Goal: Task Accomplishment & Management: Use online tool/utility

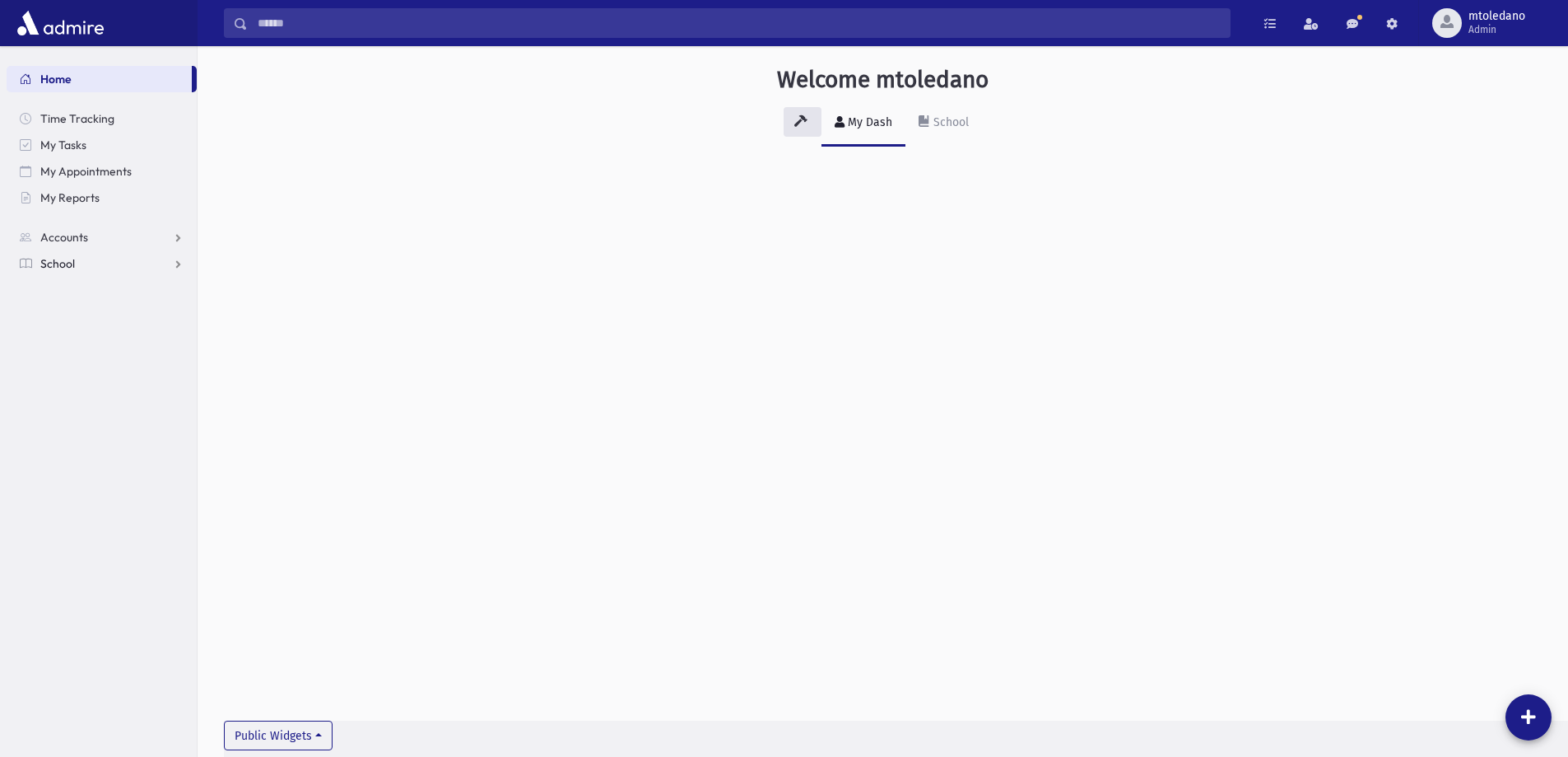
click at [61, 263] on span "School" at bounding box center [57, 264] width 34 height 15
click at [69, 289] on span "Students" at bounding box center [72, 290] width 45 height 15
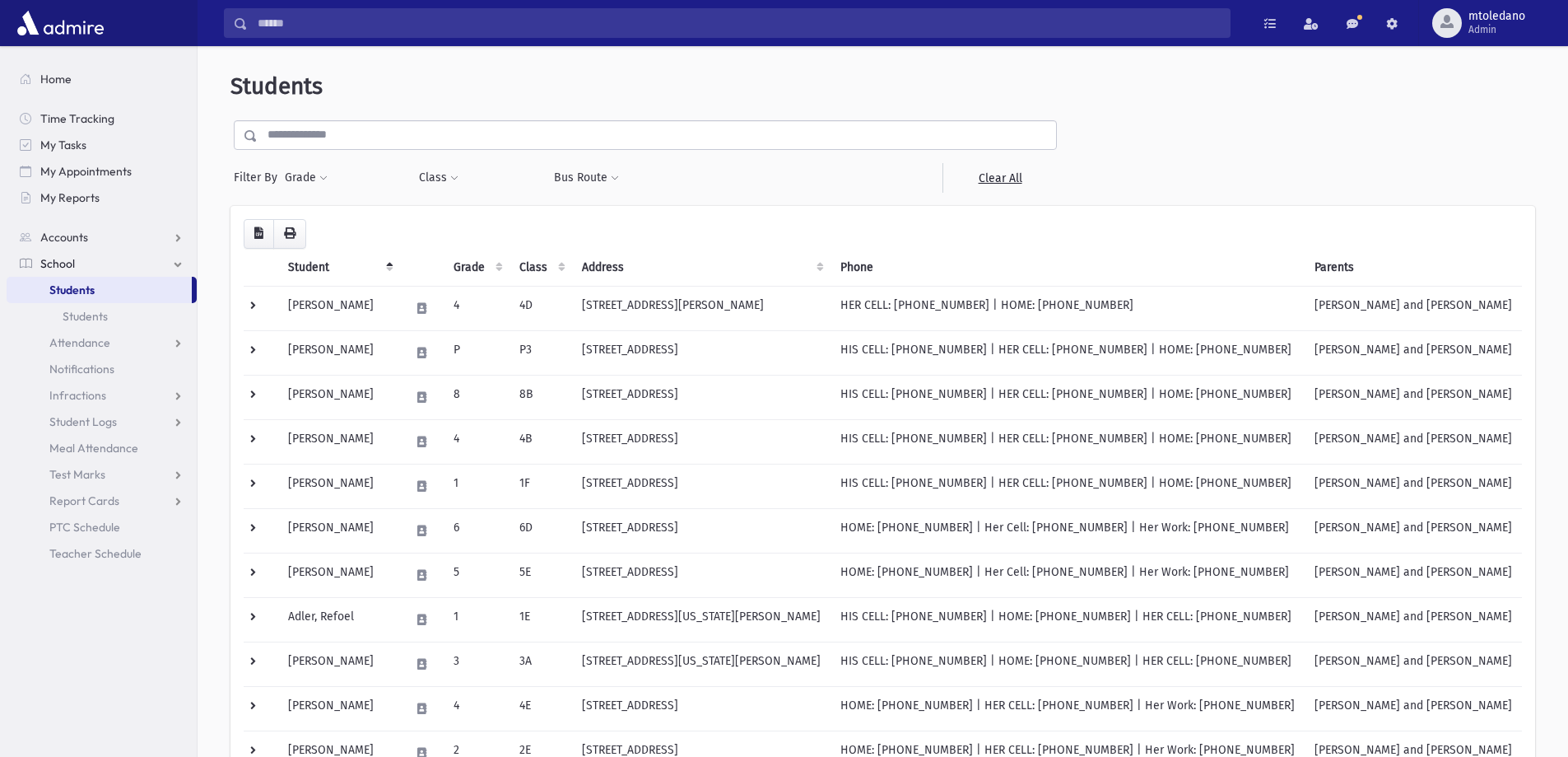
click at [342, 122] on input "text" at bounding box center [657, 134] width 799 height 29
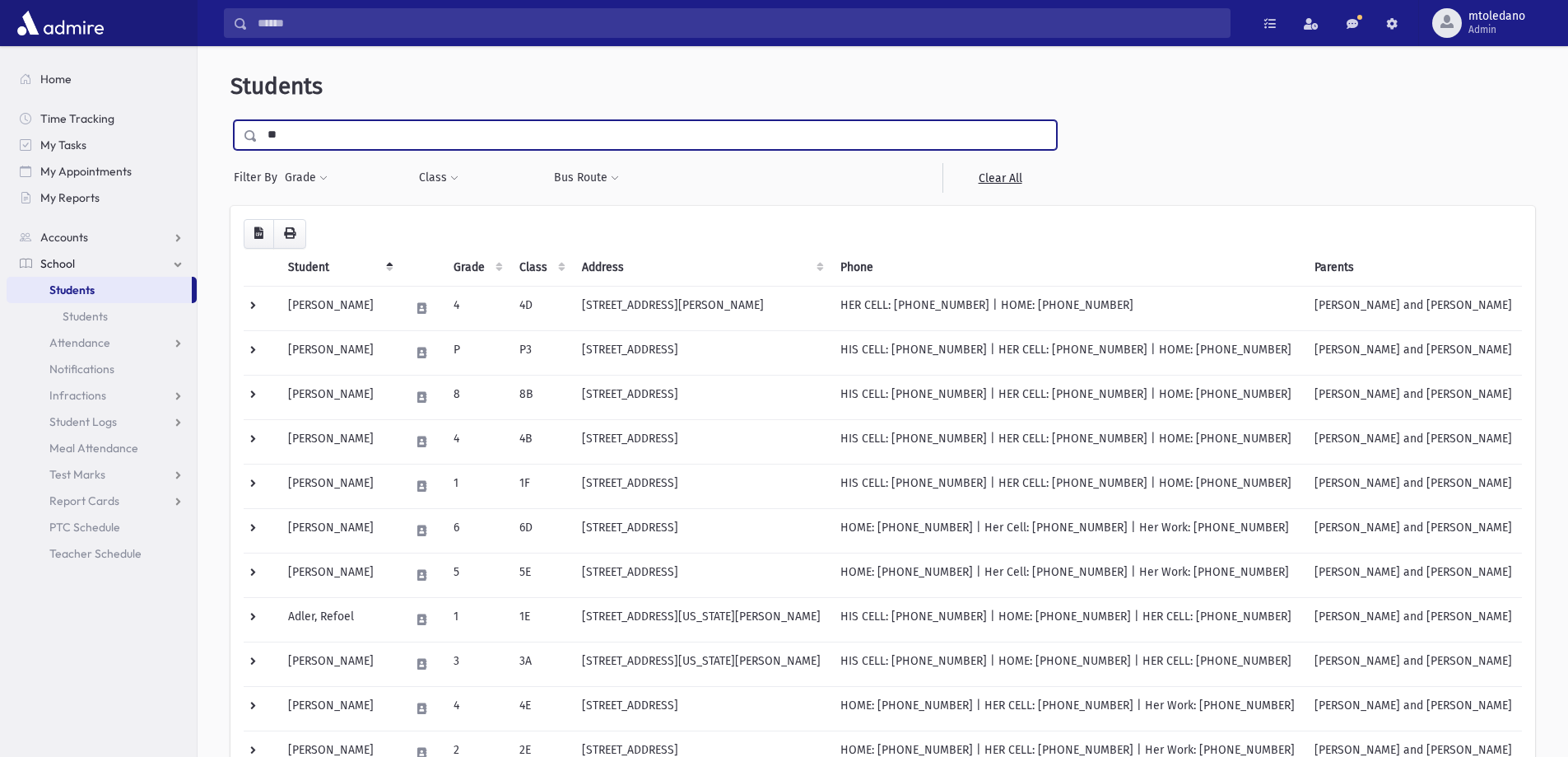
type input "**"
click at [343, 18] on input "Search" at bounding box center [738, 23] width 982 height 29
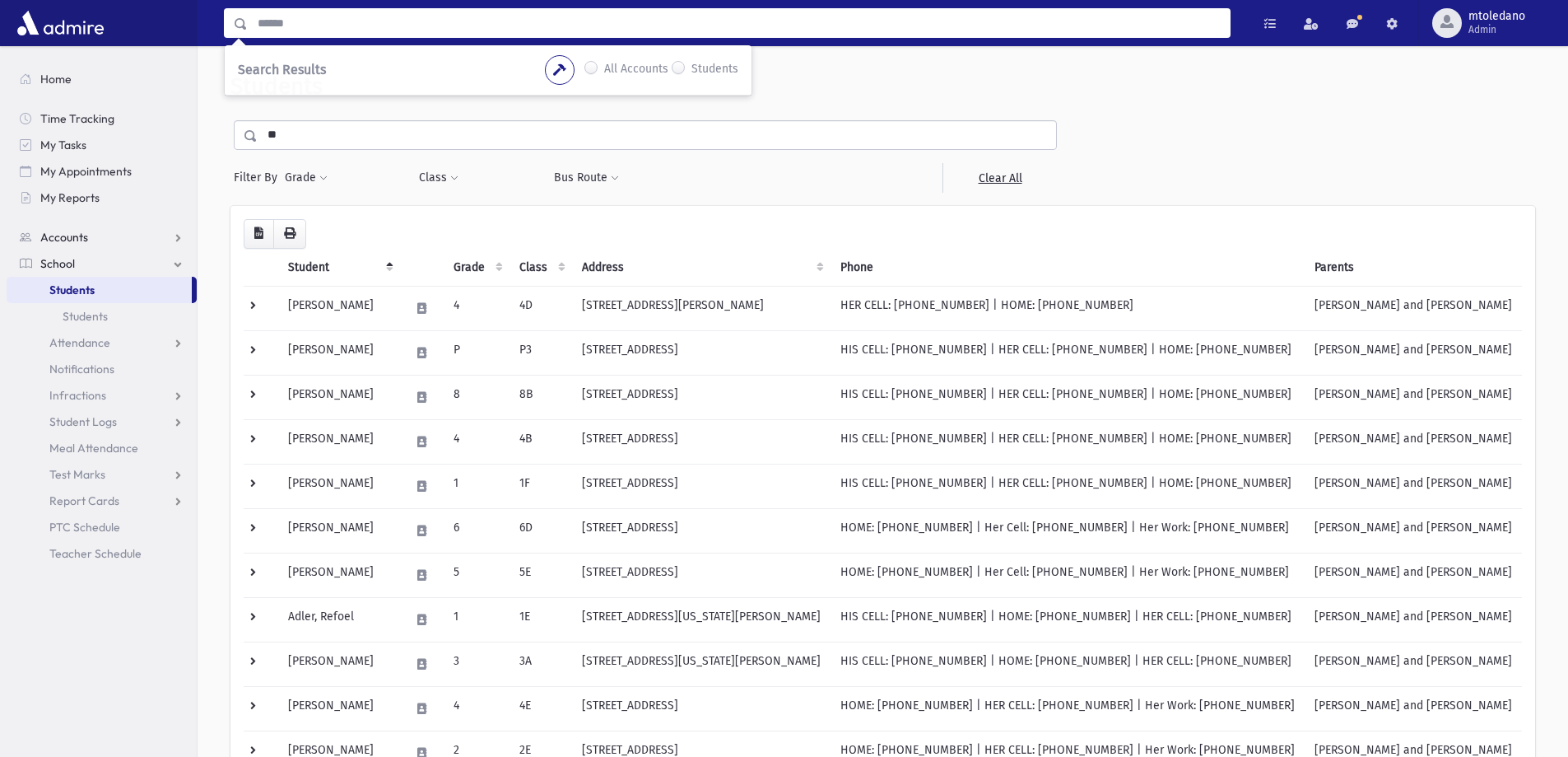
click at [64, 238] on span "Accounts" at bounding box center [64, 237] width 48 height 15
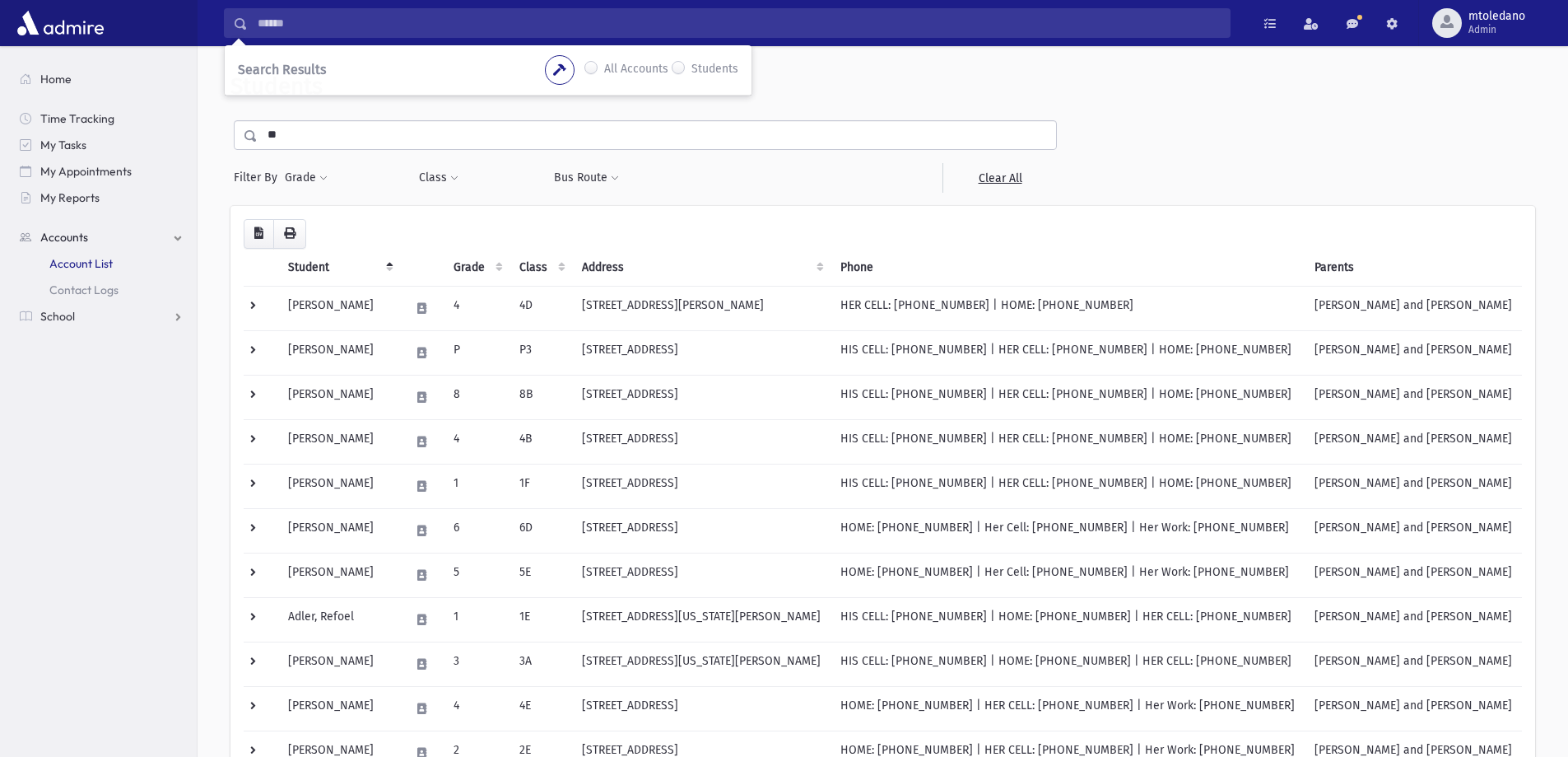
click at [83, 267] on span "Account List" at bounding box center [81, 264] width 63 height 15
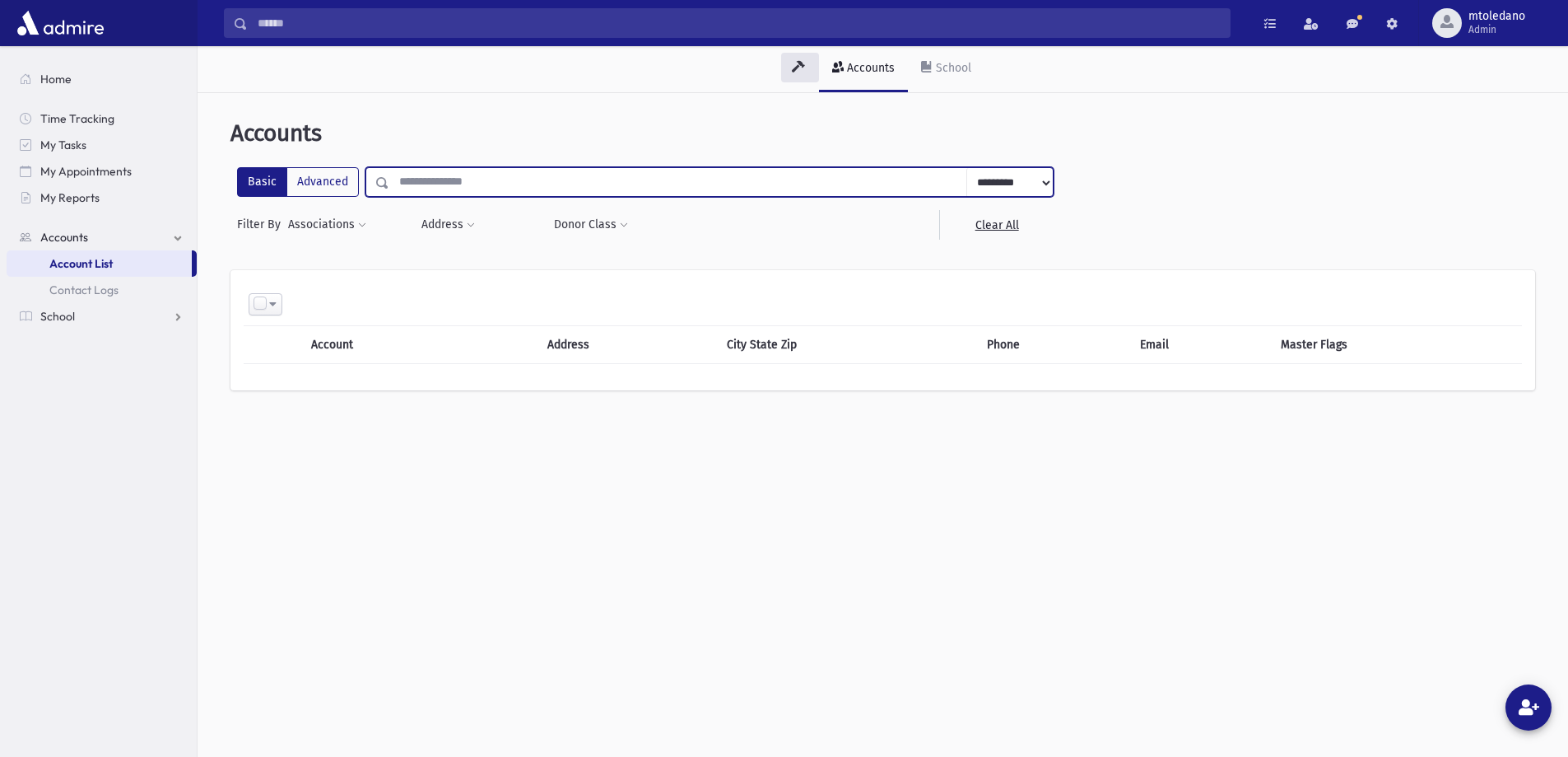
click at [443, 190] on input "text" at bounding box center [679, 181] width 578 height 29
type input "**********"
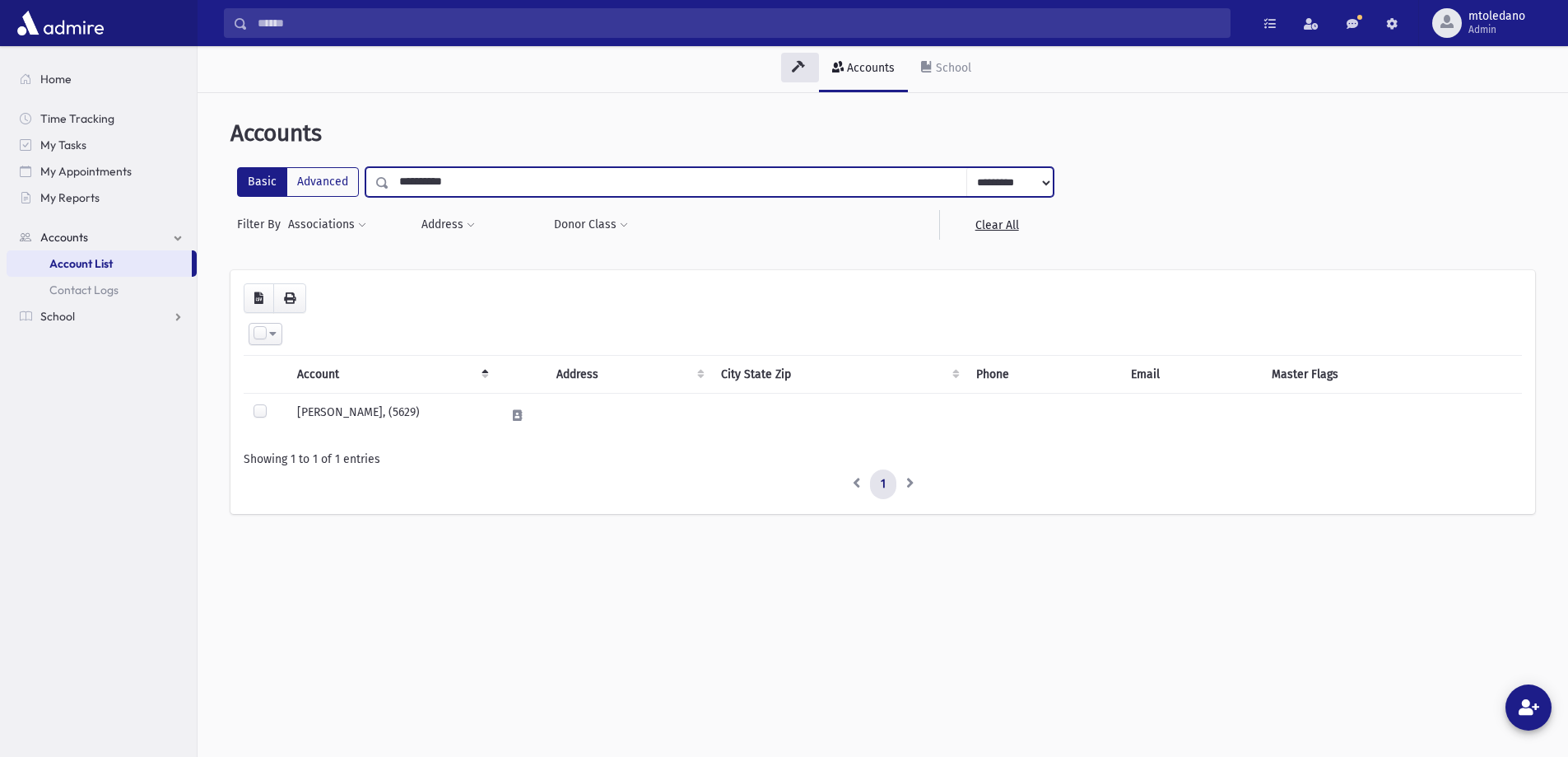
drag, startPoint x: 459, startPoint y: 177, endPoint x: 428, endPoint y: 178, distance: 31.0
click at [428, 178] on input "**********" at bounding box center [679, 181] width 578 height 29
type input "**********"
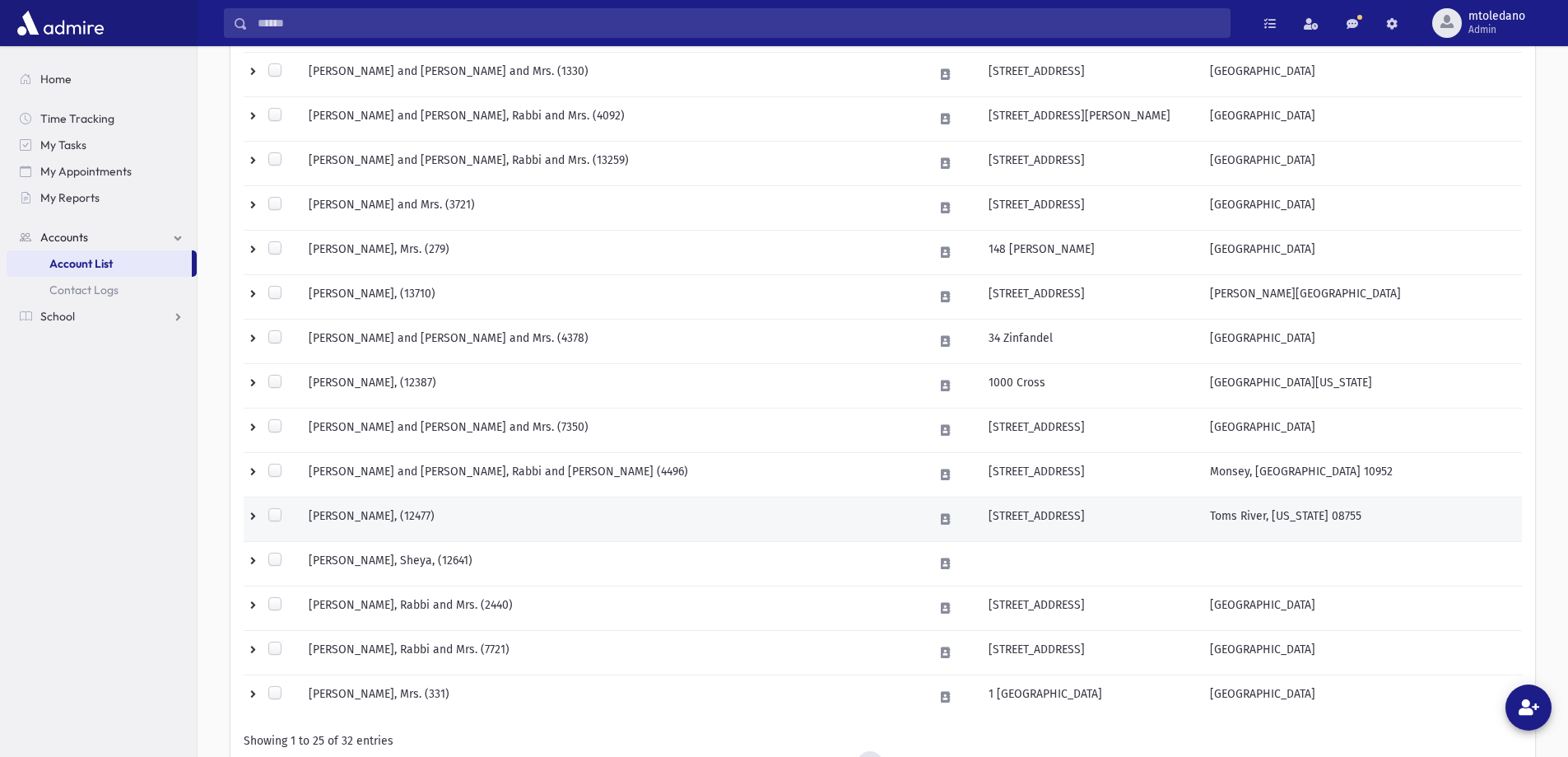
scroll to position [823, 0]
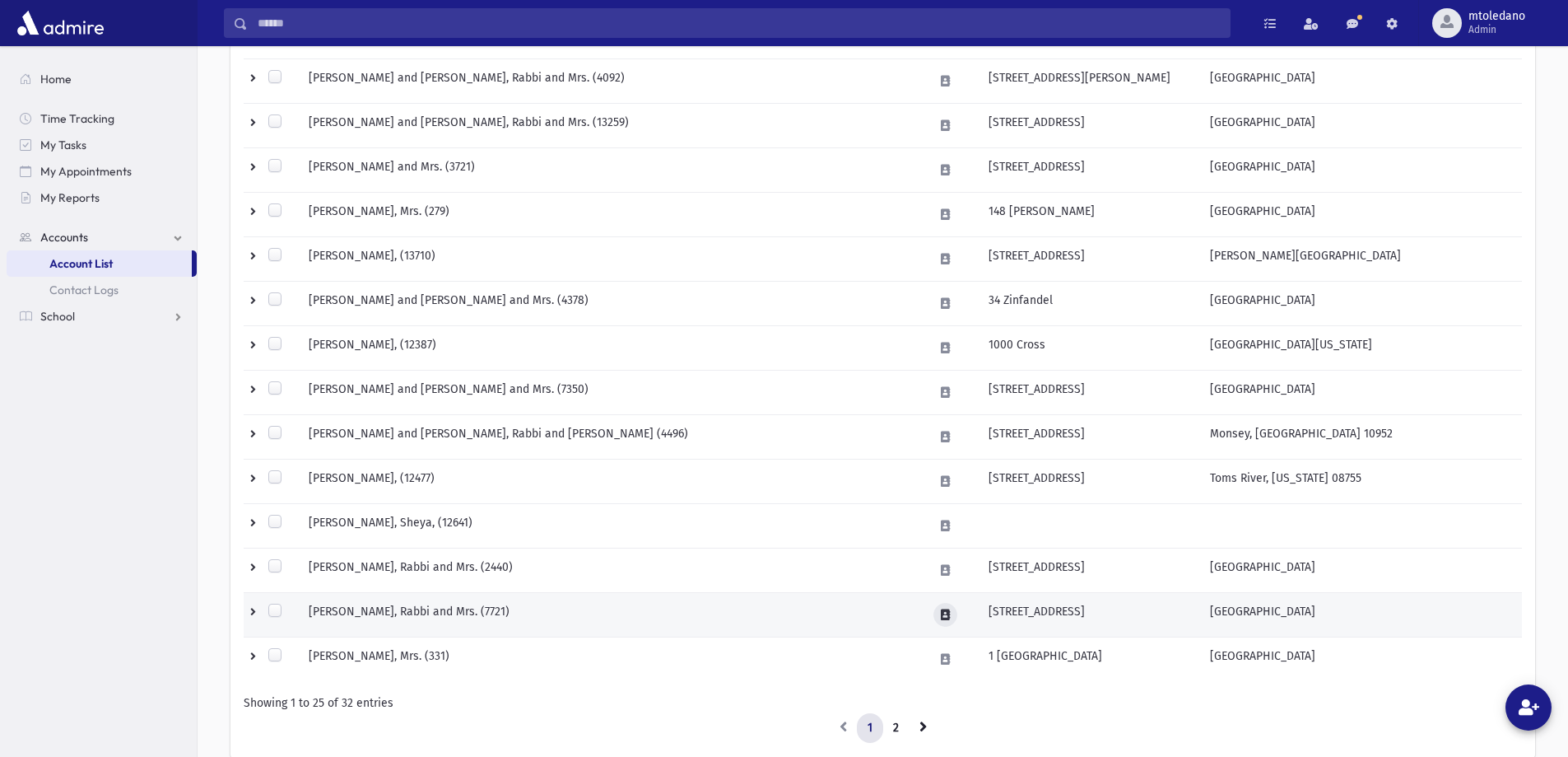
click at [957, 609] on button at bounding box center [945, 614] width 24 height 24
click at [1006, 603] on button "button" at bounding box center [1004, 614] width 28 height 24
click at [1006, 607] on button "button" at bounding box center [1004, 614] width 28 height 24
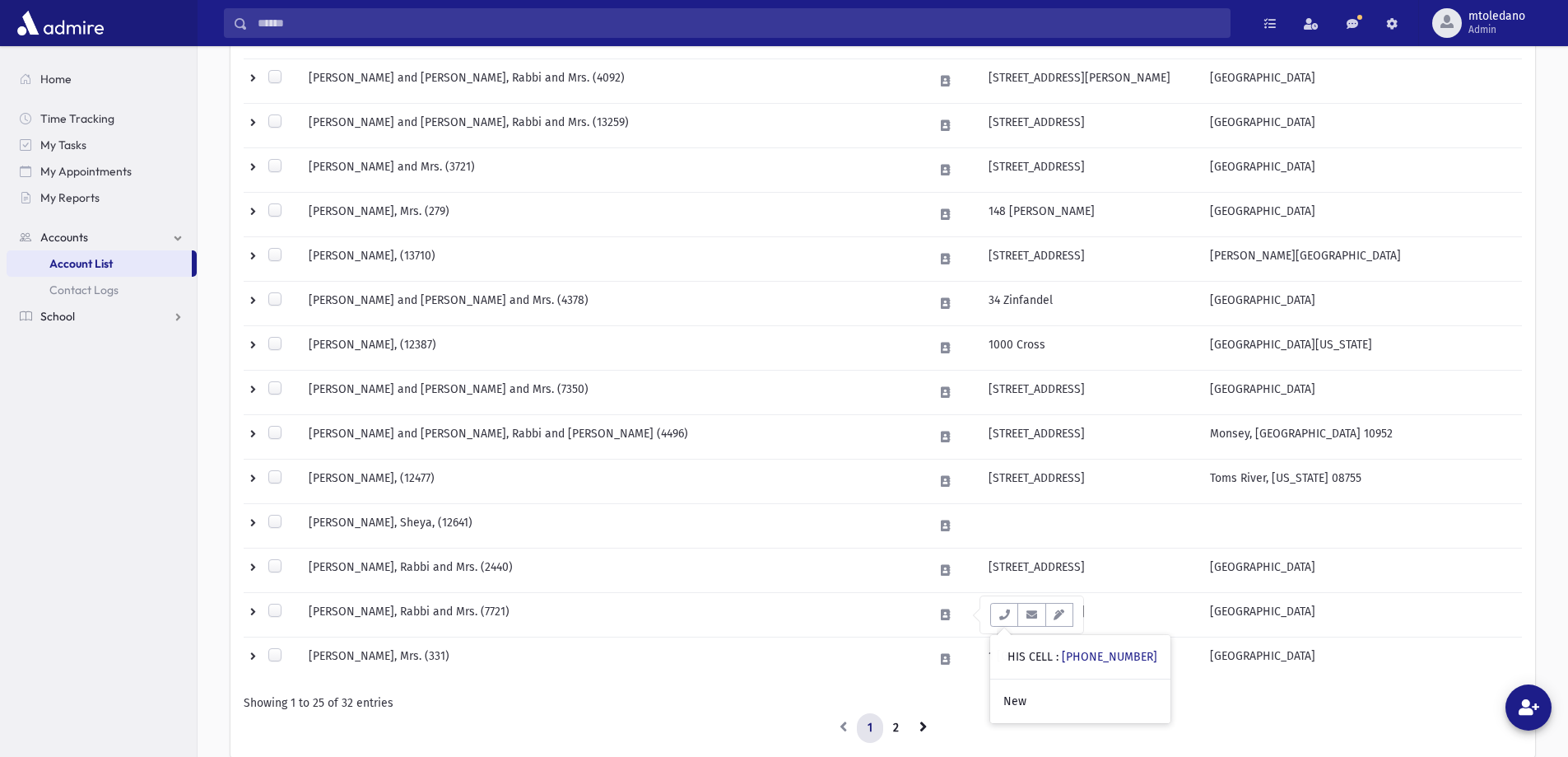
click at [60, 315] on span "School" at bounding box center [57, 316] width 34 height 15
click at [74, 310] on span "Attendance" at bounding box center [80, 316] width 61 height 15
click at [74, 335] on span "Entry" at bounding box center [76, 343] width 28 height 15
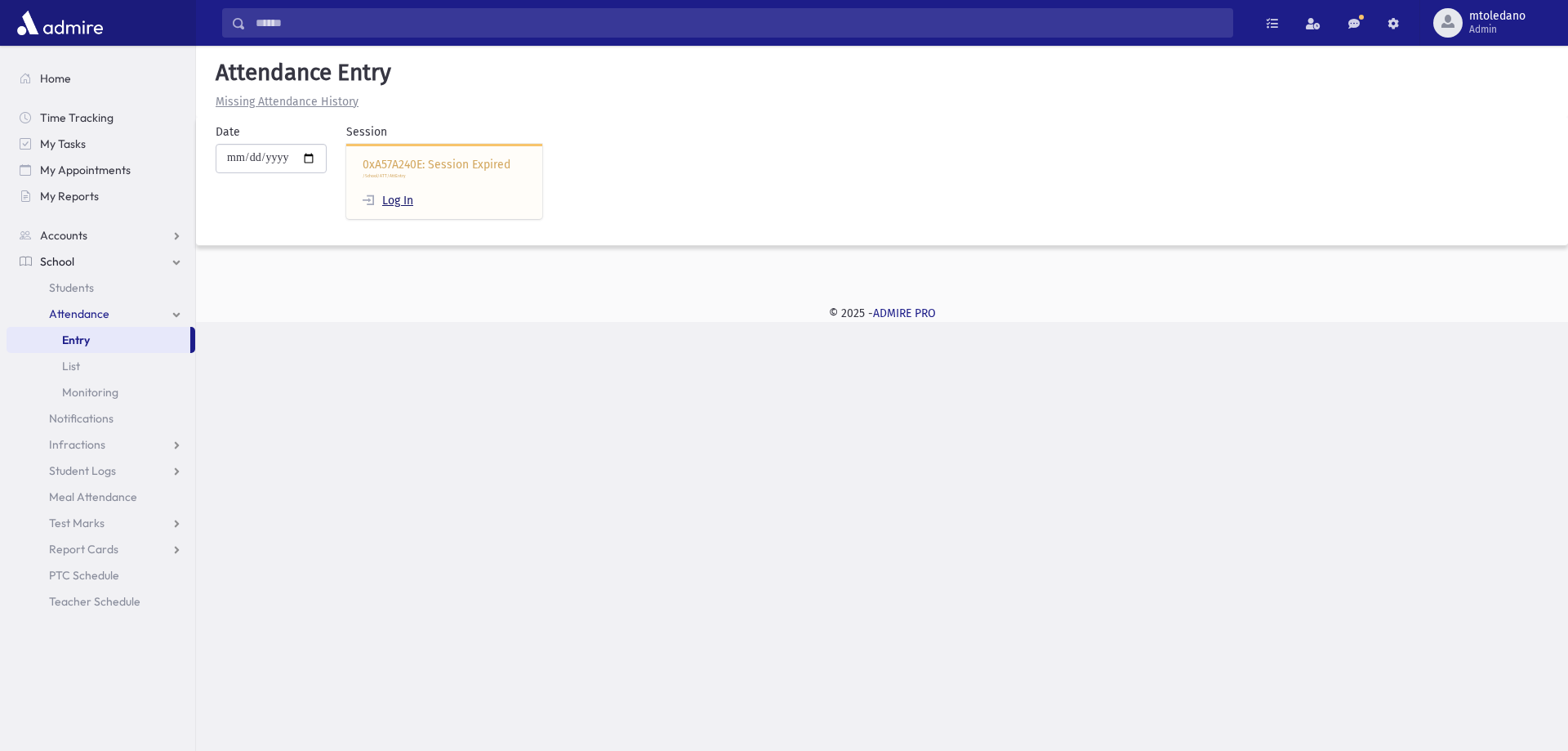
click at [407, 203] on link "Log In" at bounding box center [387, 200] width 51 height 14
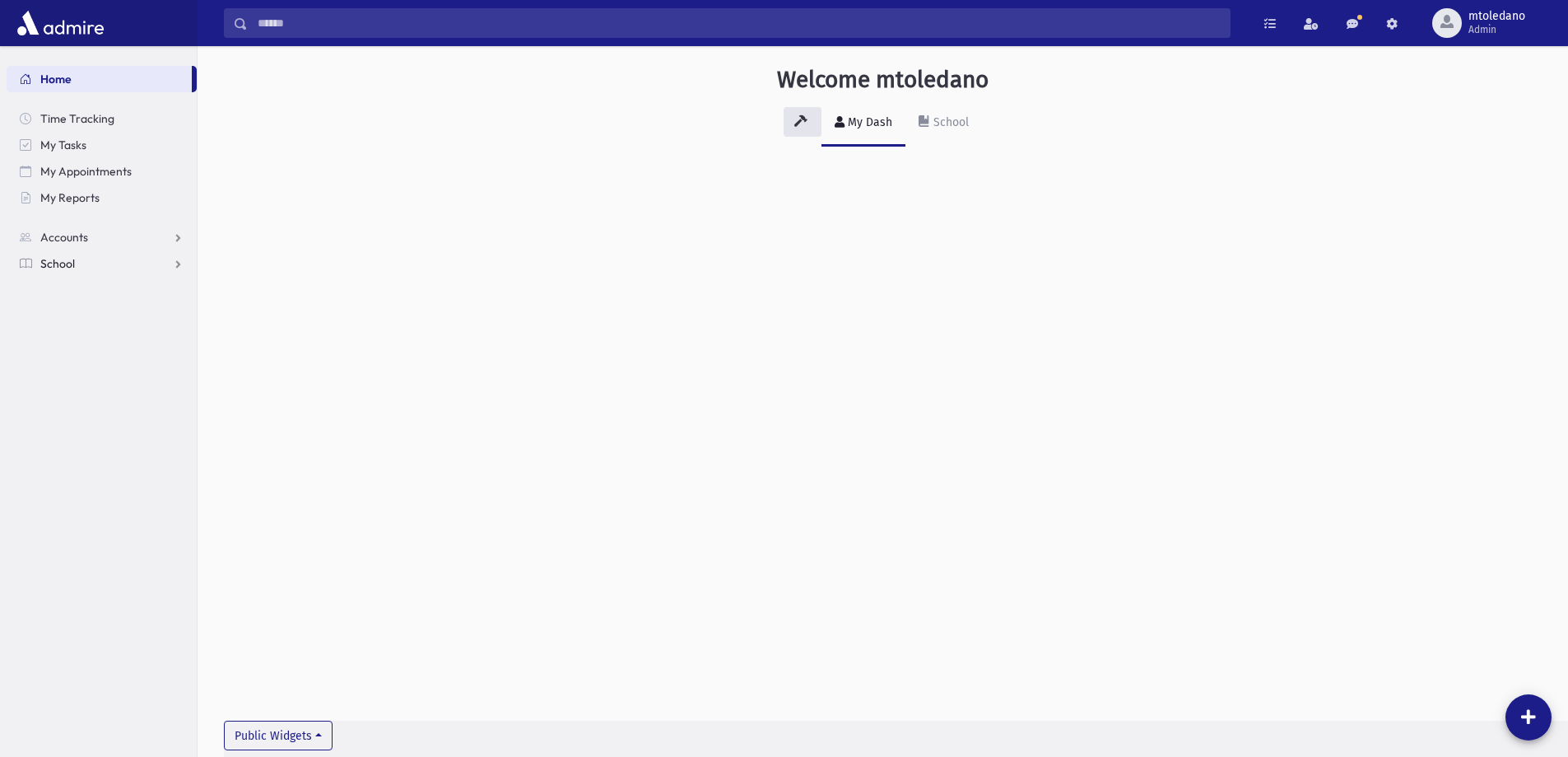
click at [66, 257] on span "School" at bounding box center [57, 264] width 34 height 15
click at [74, 308] on span "Attendance" at bounding box center [80, 316] width 61 height 15
click at [74, 350] on span "Entry" at bounding box center [76, 343] width 28 height 15
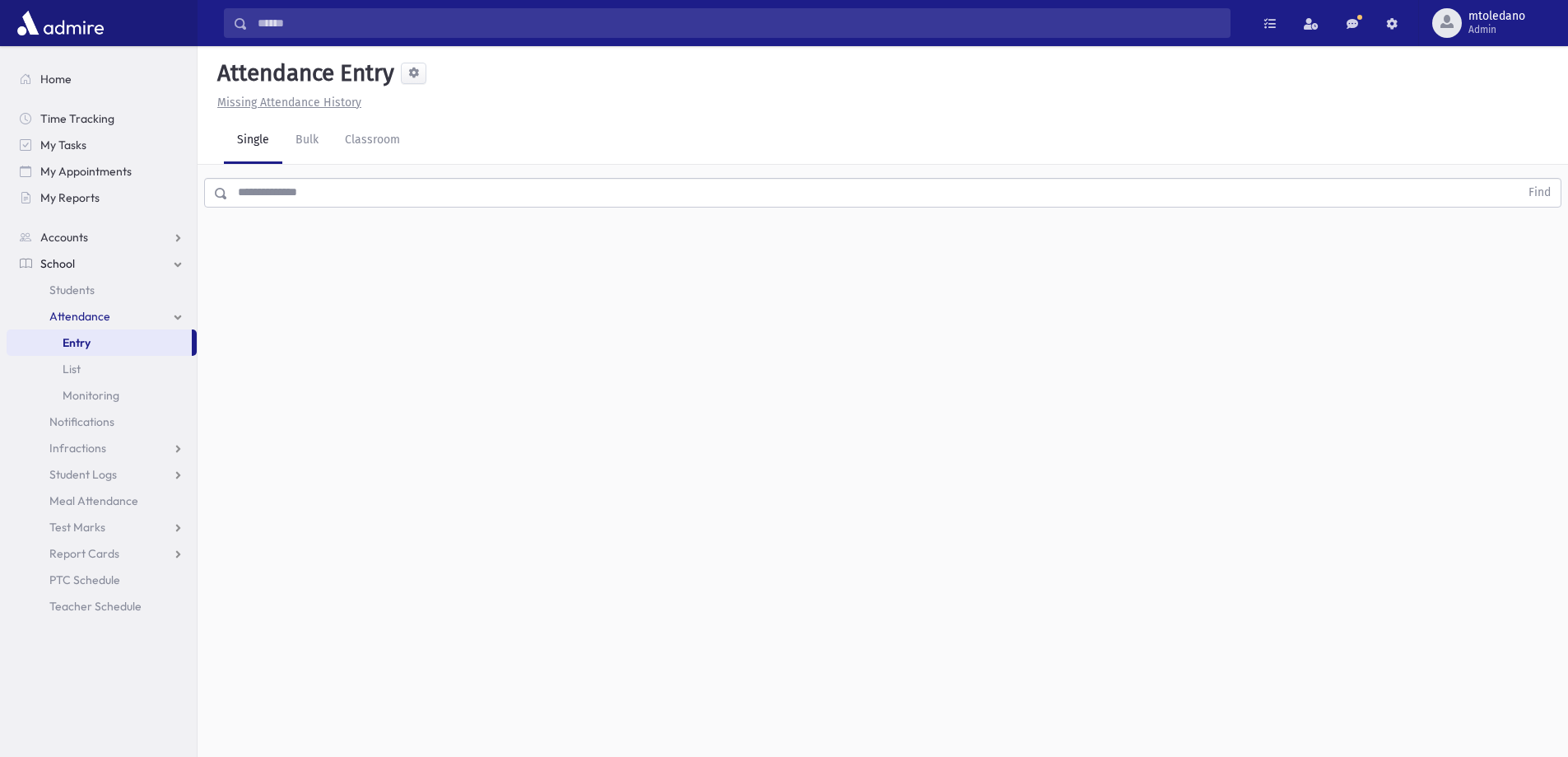
click at [401, 194] on input "text" at bounding box center [873, 192] width 1292 height 29
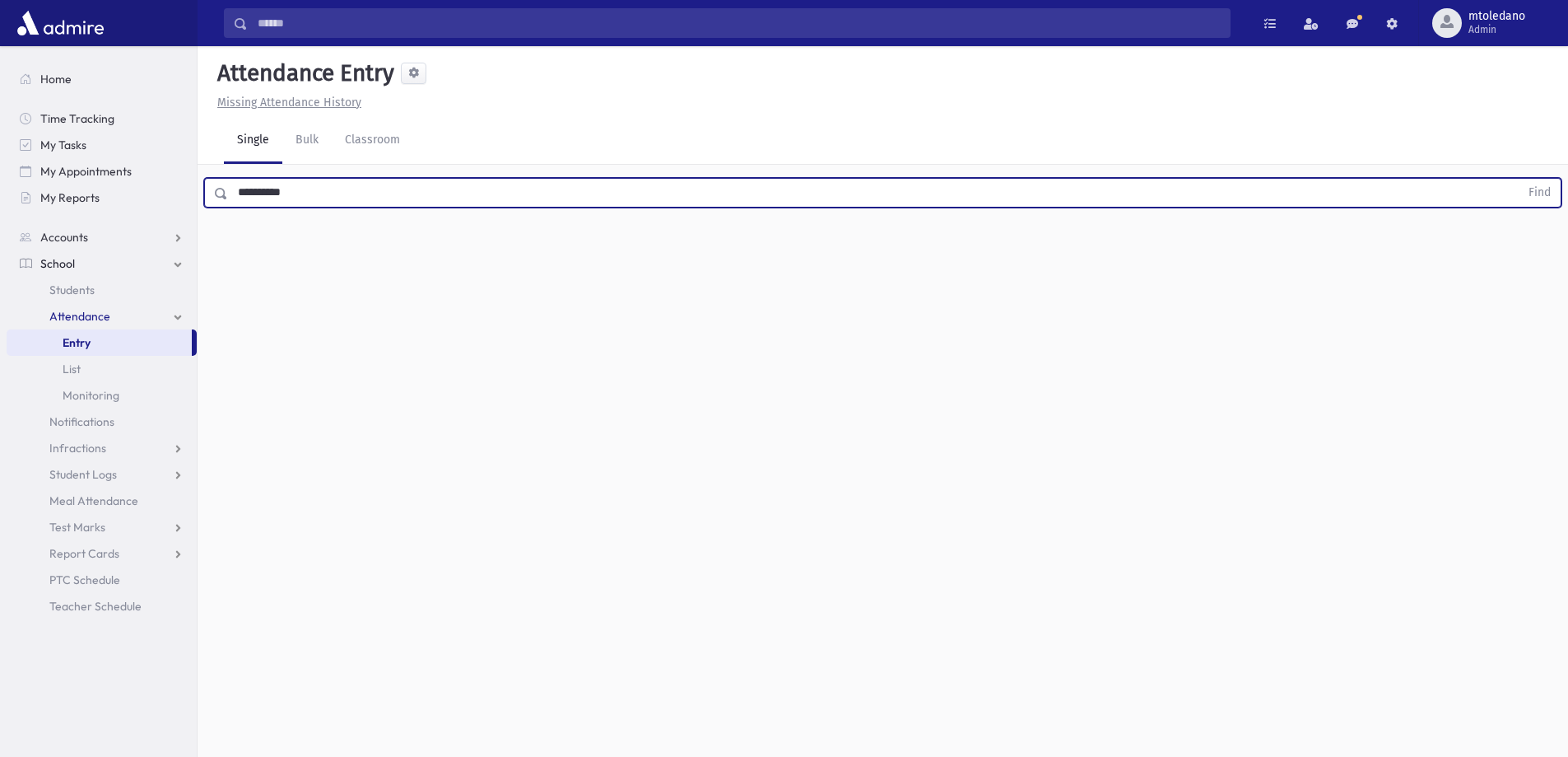
click at [1518, 179] on button "Find" at bounding box center [1539, 192] width 42 height 28
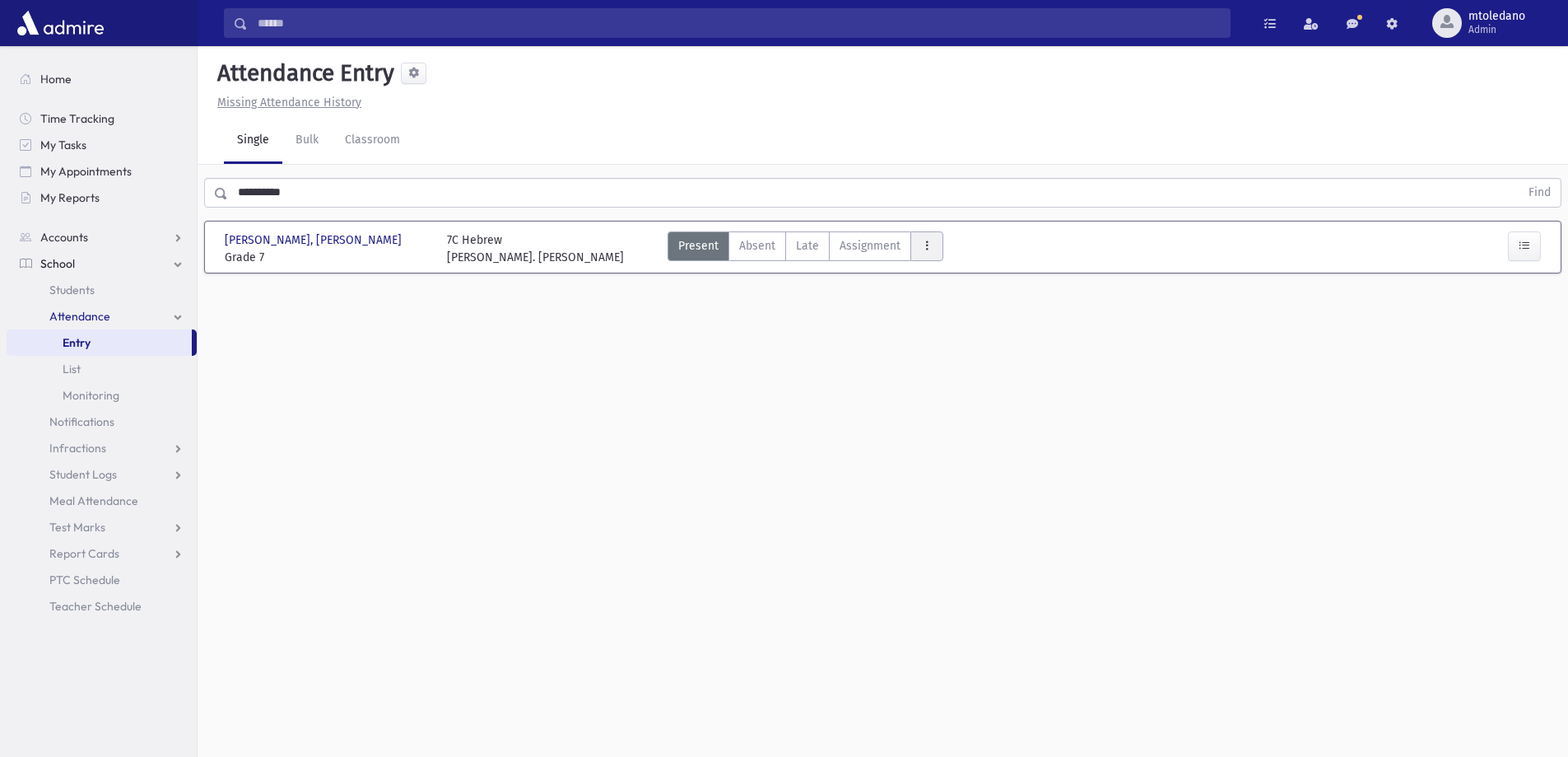
click at [932, 239] on button "AttTypes" at bounding box center [926, 245] width 33 height 29
click at [956, 474] on span "late to class" at bounding box center [987, 469] width 126 height 18
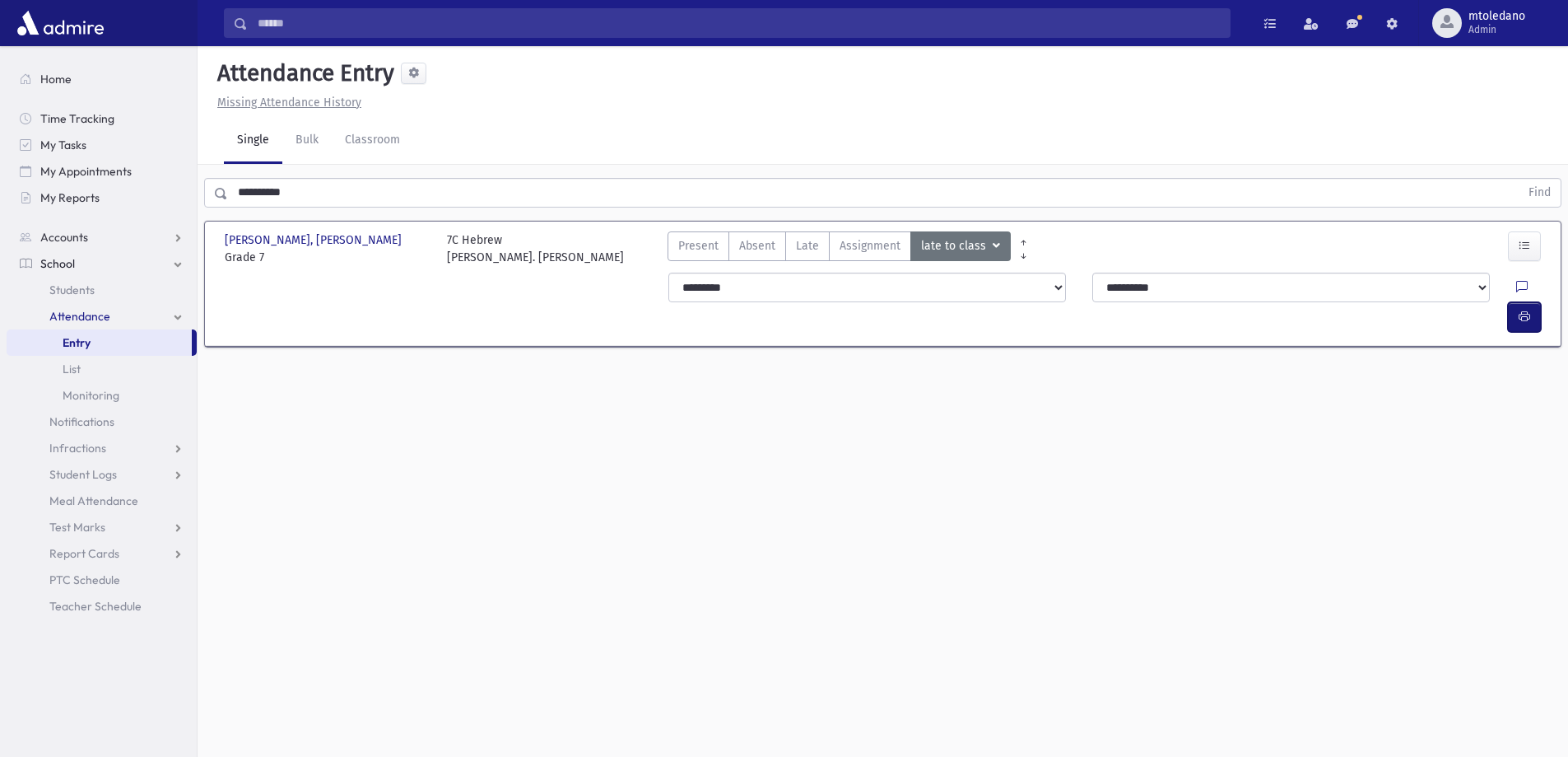
click at [1518, 309] on icon "button" at bounding box center [1524, 316] width 12 height 14
drag, startPoint x: 319, startPoint y: 190, endPoint x: -167, endPoint y: 131, distance: 489.6
click at [0, 131] on html "Search Results All Accounts Students" at bounding box center [784, 378] width 1568 height 757
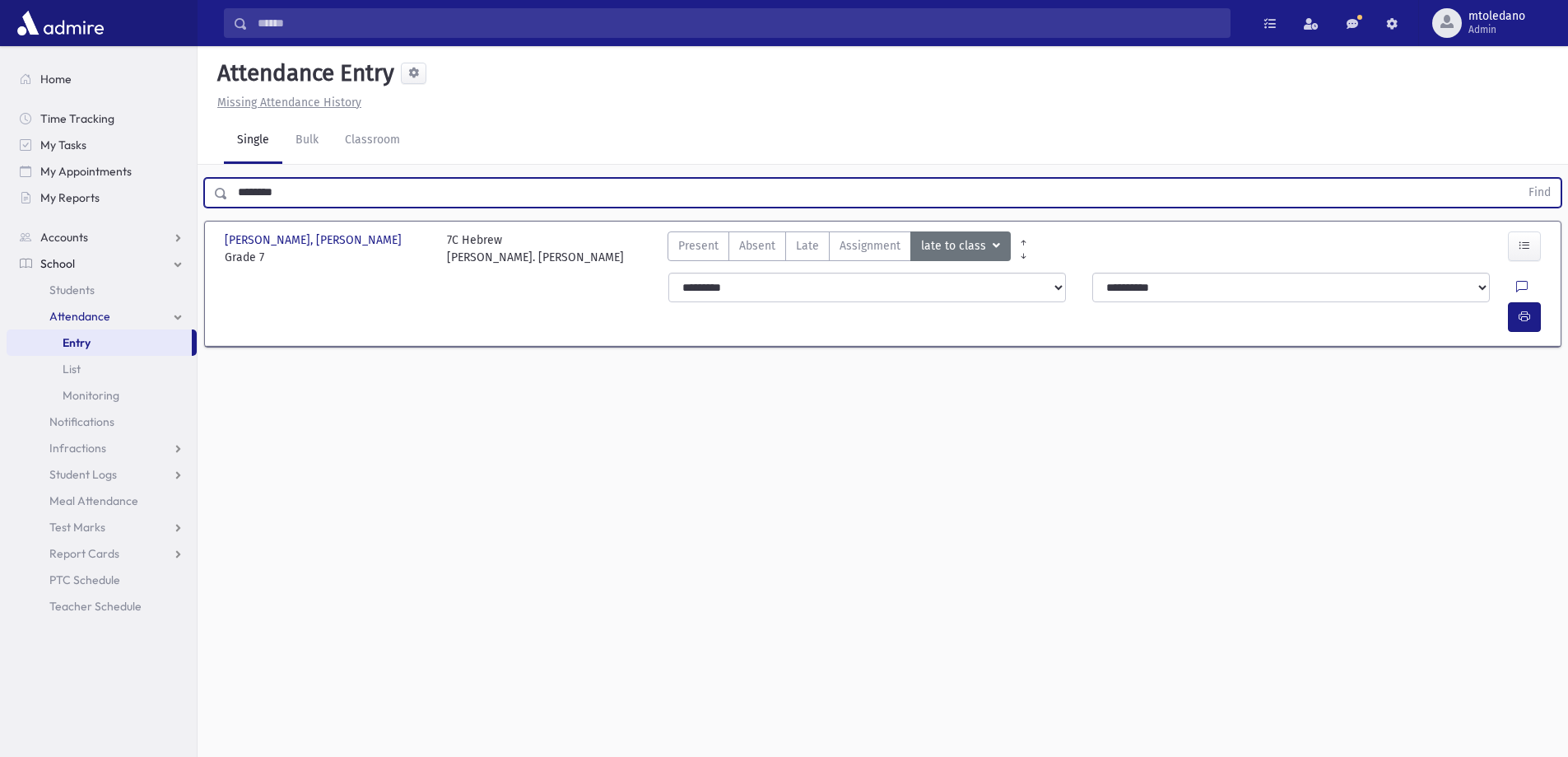
click at [1518, 179] on button "Find" at bounding box center [1539, 192] width 42 height 28
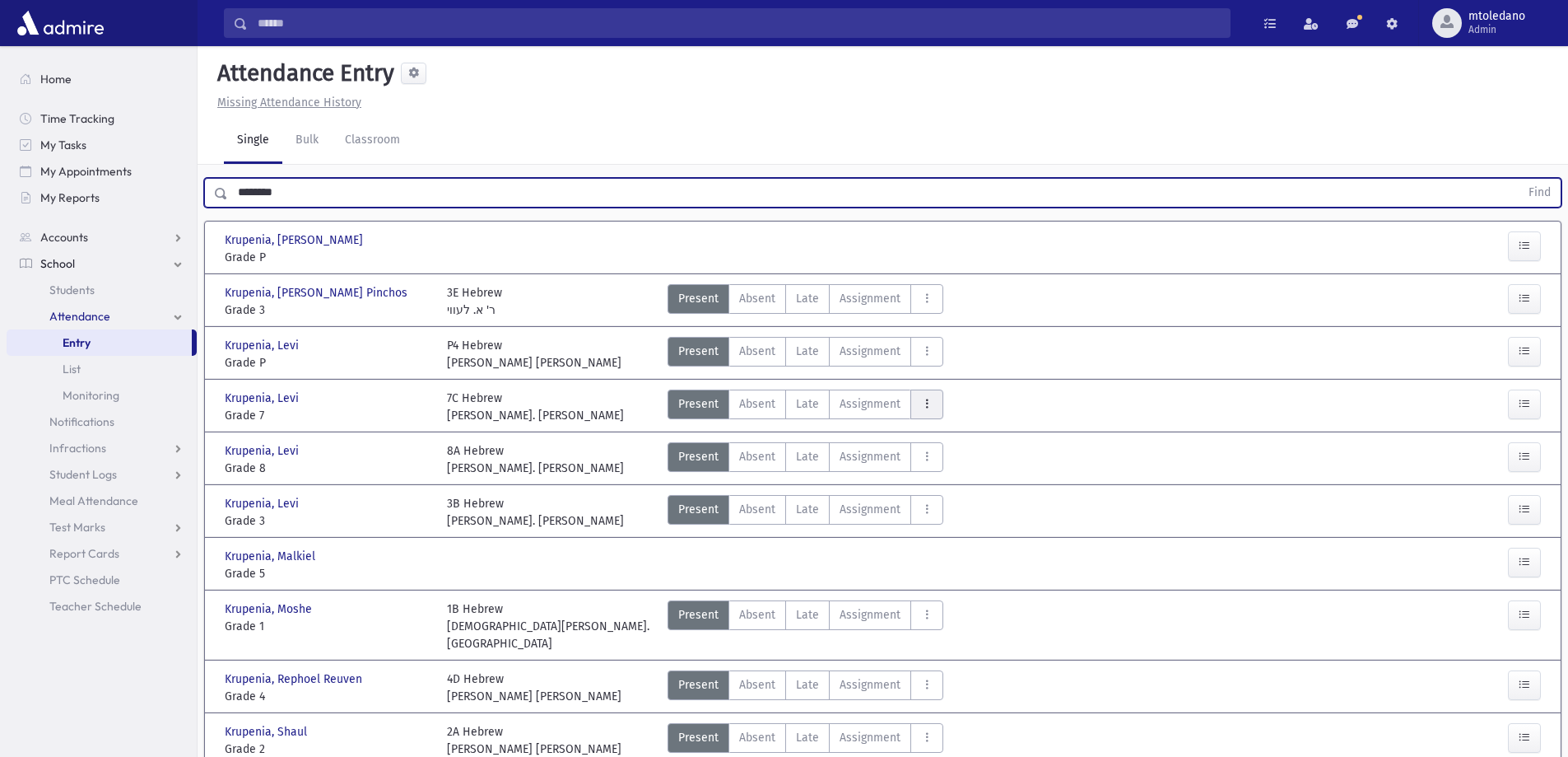
click at [927, 402] on icon "AttTypes" at bounding box center [927, 403] width 12 height 14
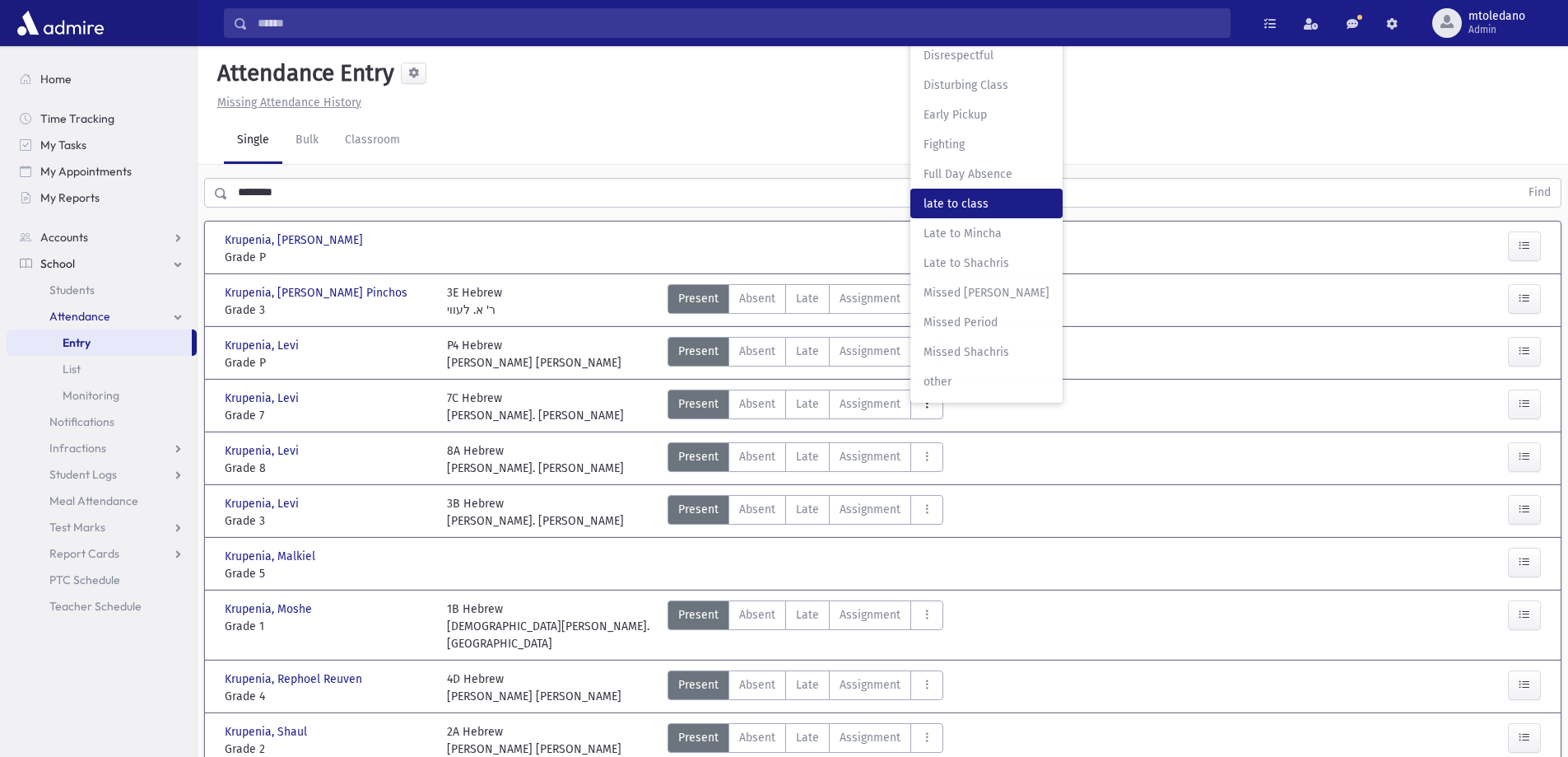
click at [931, 210] on span "late to class" at bounding box center [987, 203] width 126 height 18
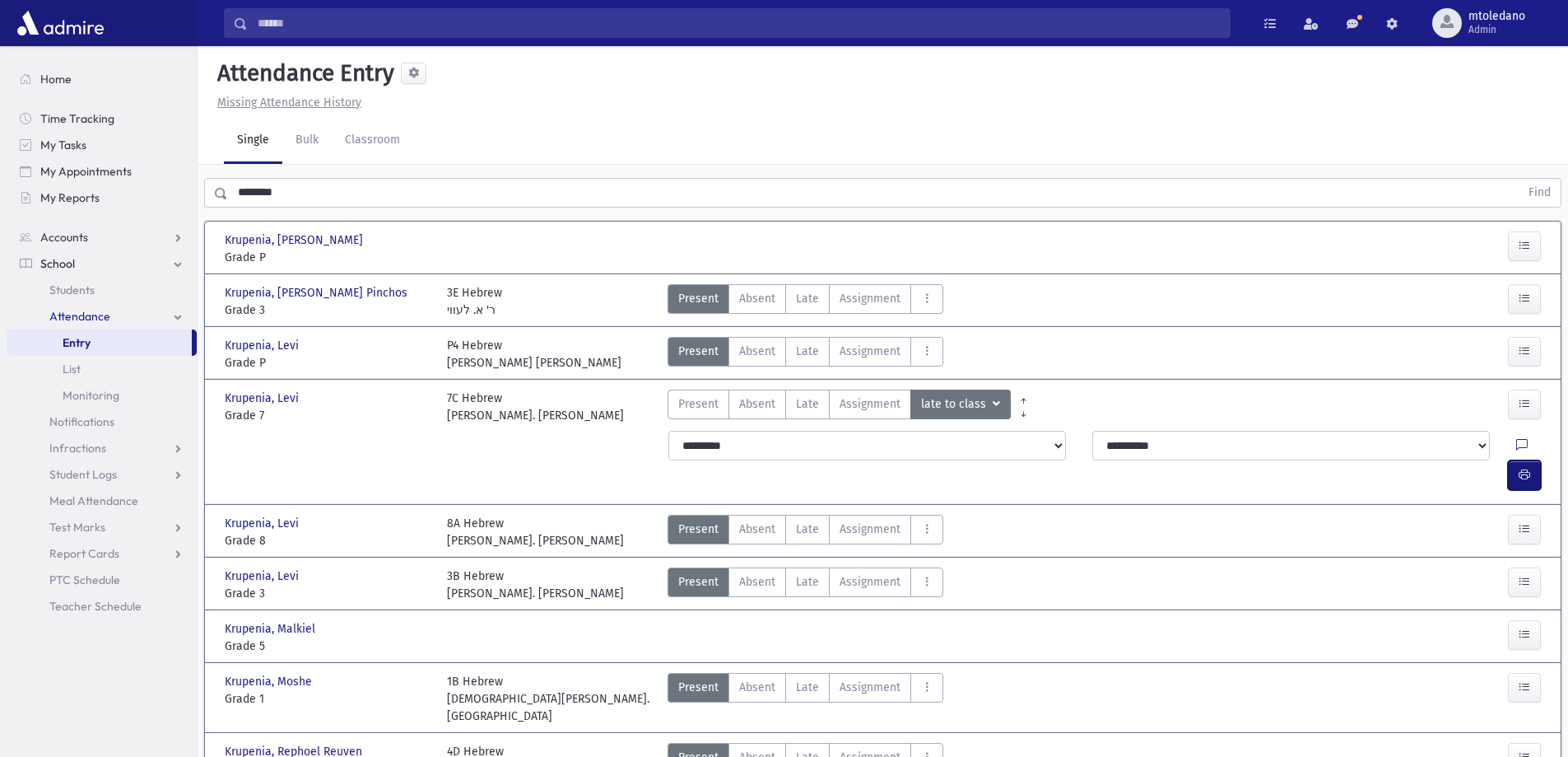
click at [1528, 468] on icon "button" at bounding box center [1524, 475] width 12 height 14
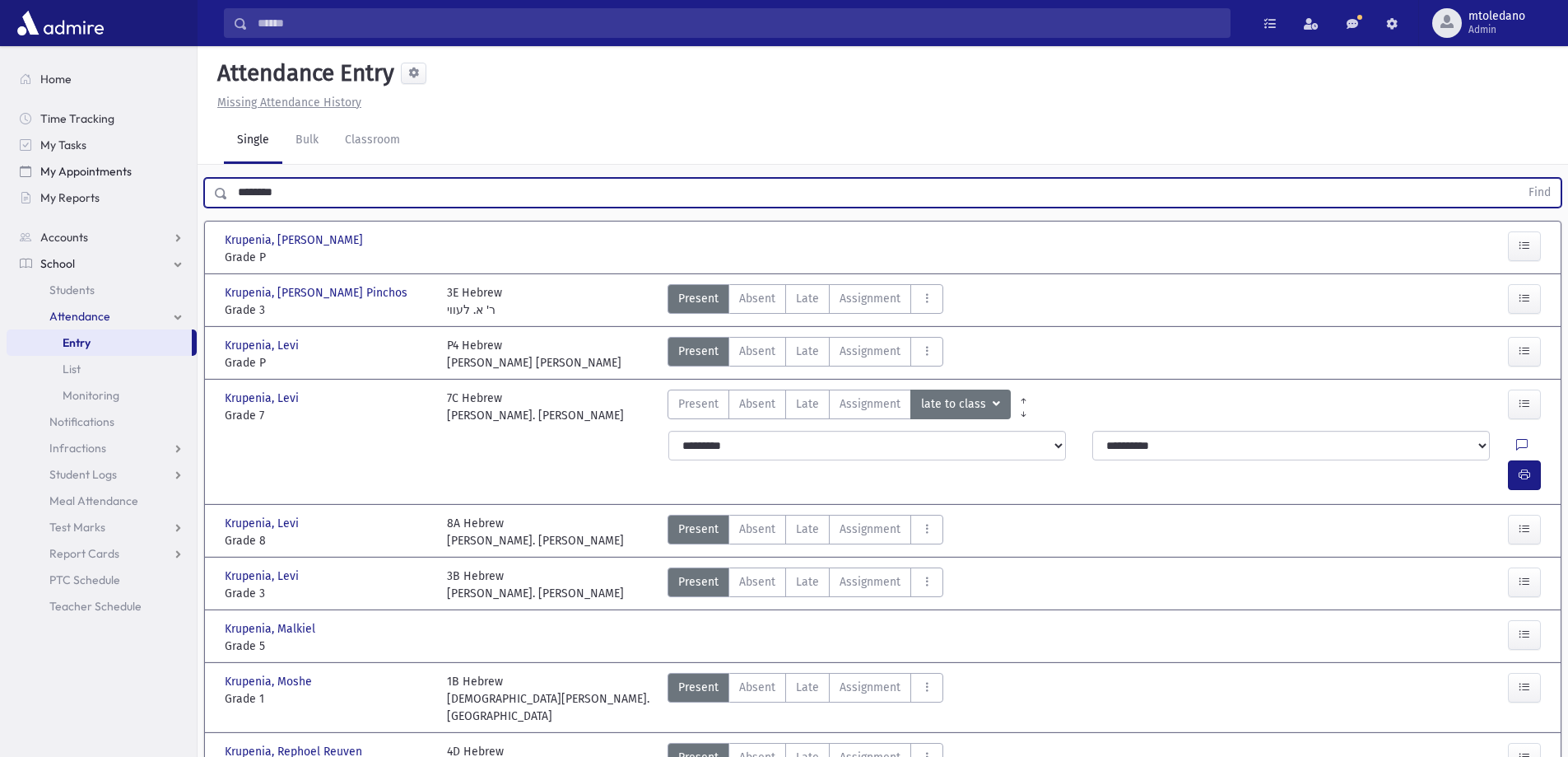
drag, startPoint x: 260, startPoint y: 192, endPoint x: 24, endPoint y: 177, distance: 236.5
click at [35, 177] on div "Search Results All Accounts" at bounding box center [784, 475] width 1568 height 950
click at [1518, 179] on button "Find" at bounding box center [1539, 192] width 42 height 28
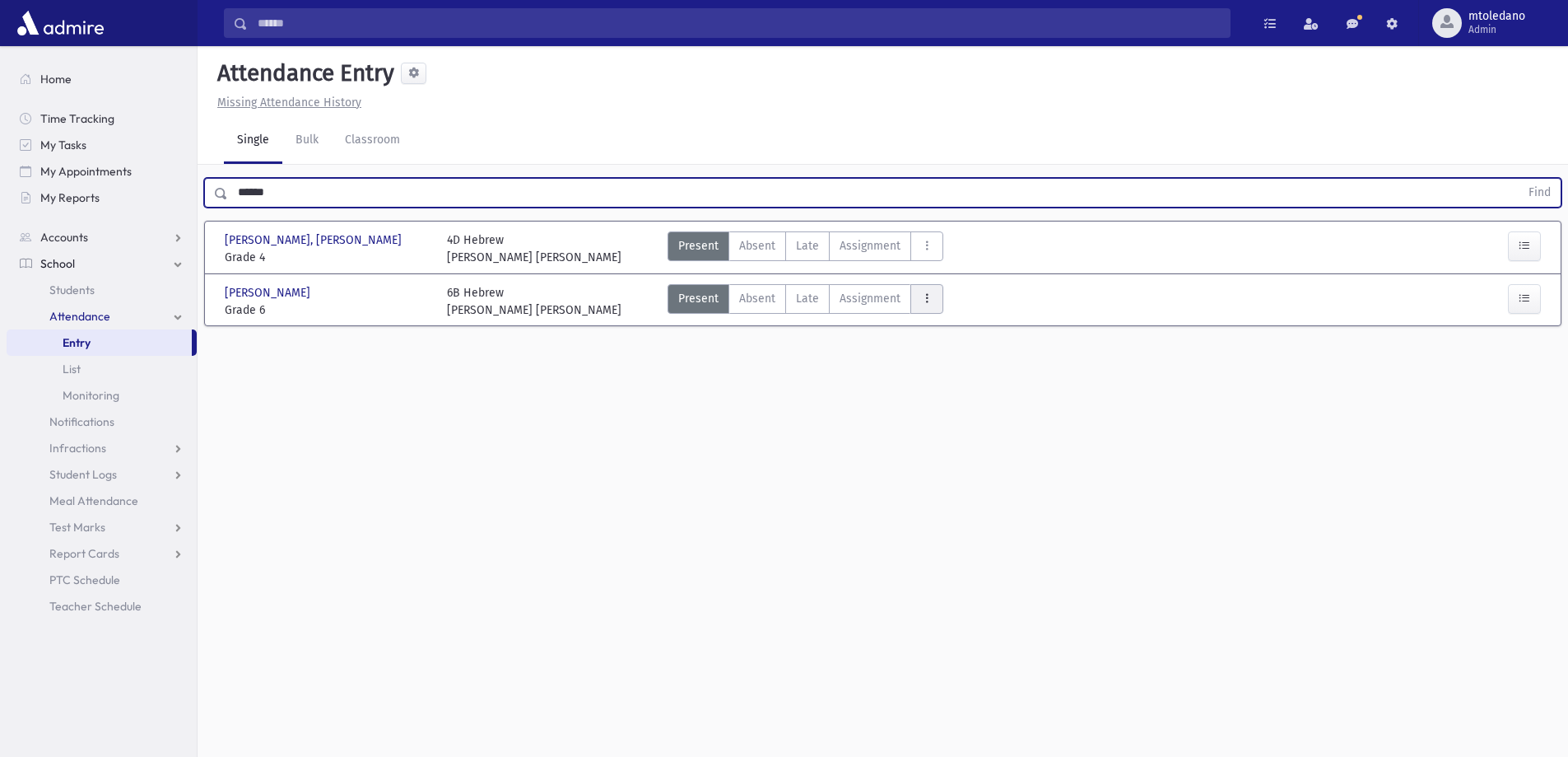
click at [922, 293] on icon "AttTypes" at bounding box center [927, 298] width 12 height 14
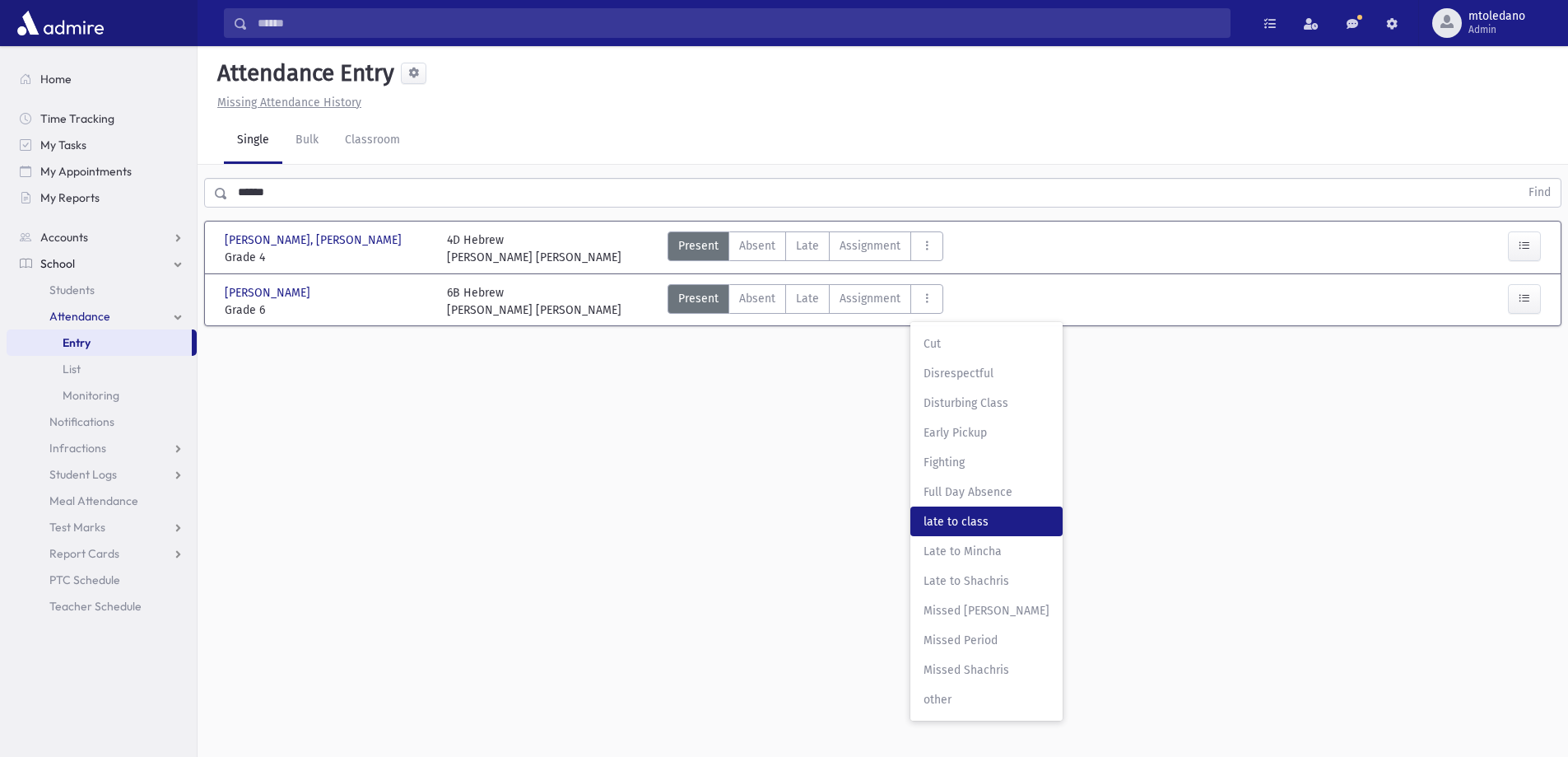
click at [940, 530] on class"] "late to class late to class" at bounding box center [986, 521] width 152 height 29
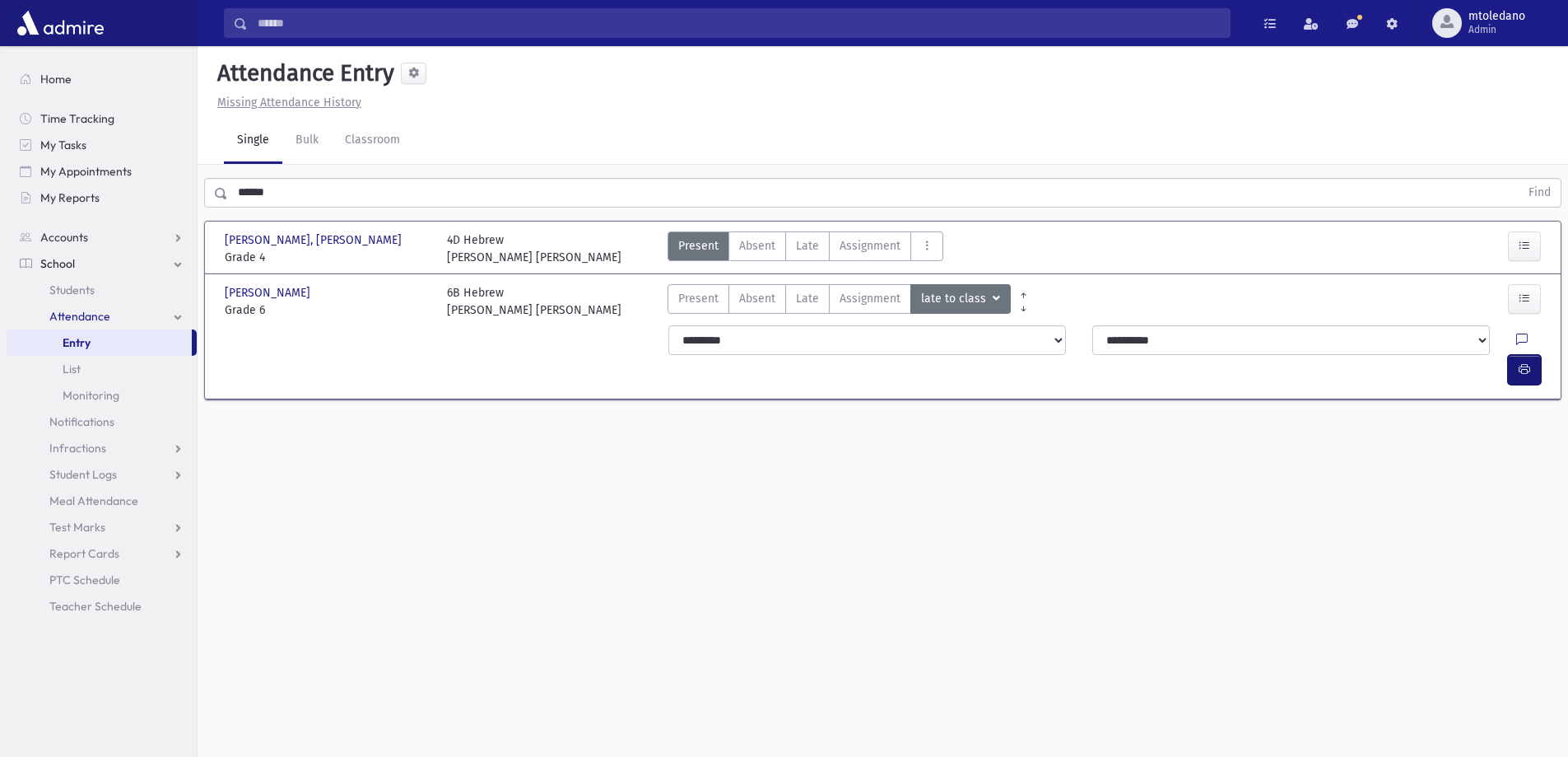
click at [1522, 362] on icon "button" at bounding box center [1524, 369] width 12 height 14
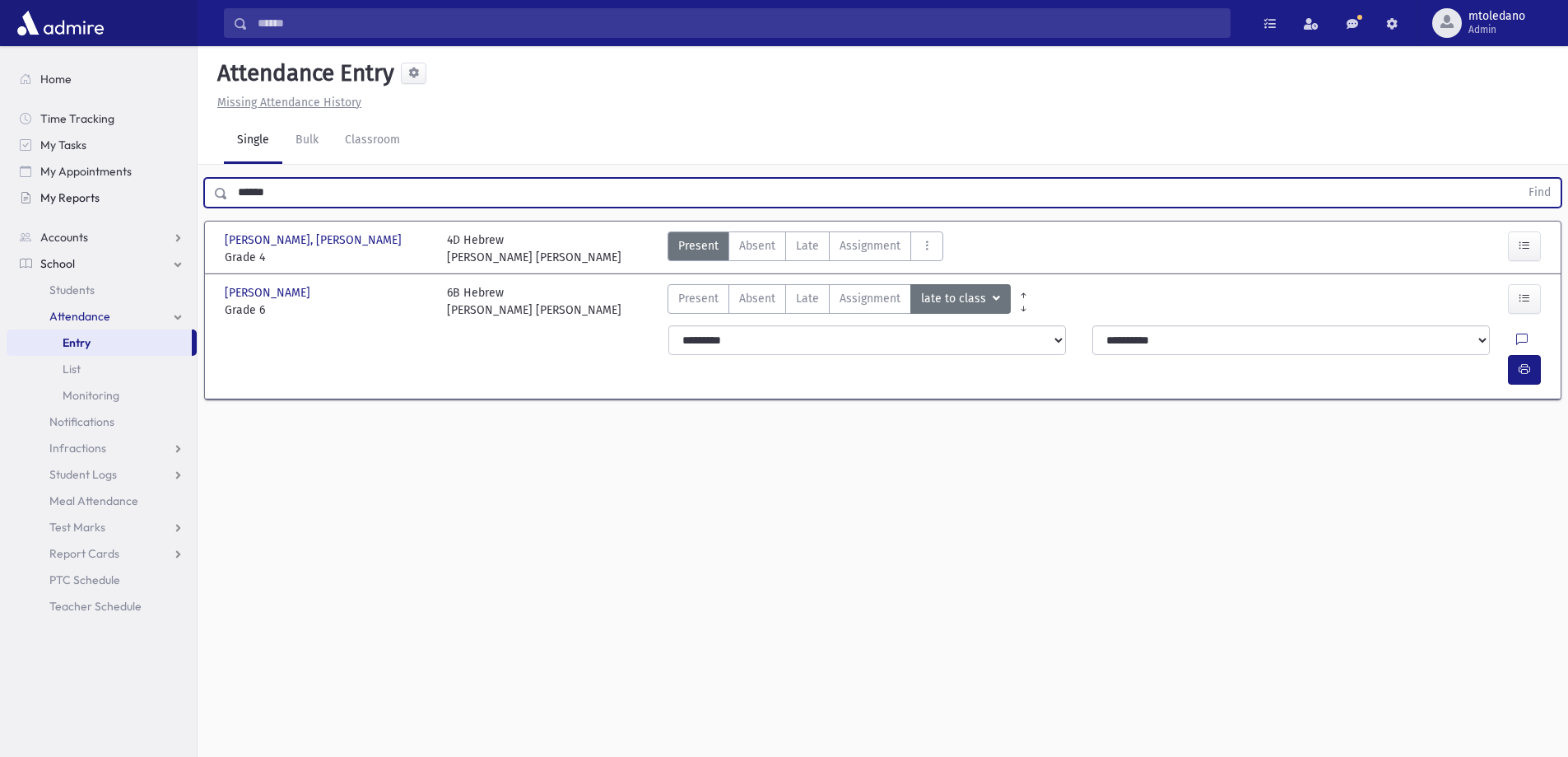
drag, startPoint x: 273, startPoint y: 192, endPoint x: 41, endPoint y: 192, distance: 232.0
click at [41, 192] on div "Search Results All Accounts" at bounding box center [784, 397] width 1568 height 794
click at [1518, 179] on button "Find" at bounding box center [1539, 192] width 42 height 28
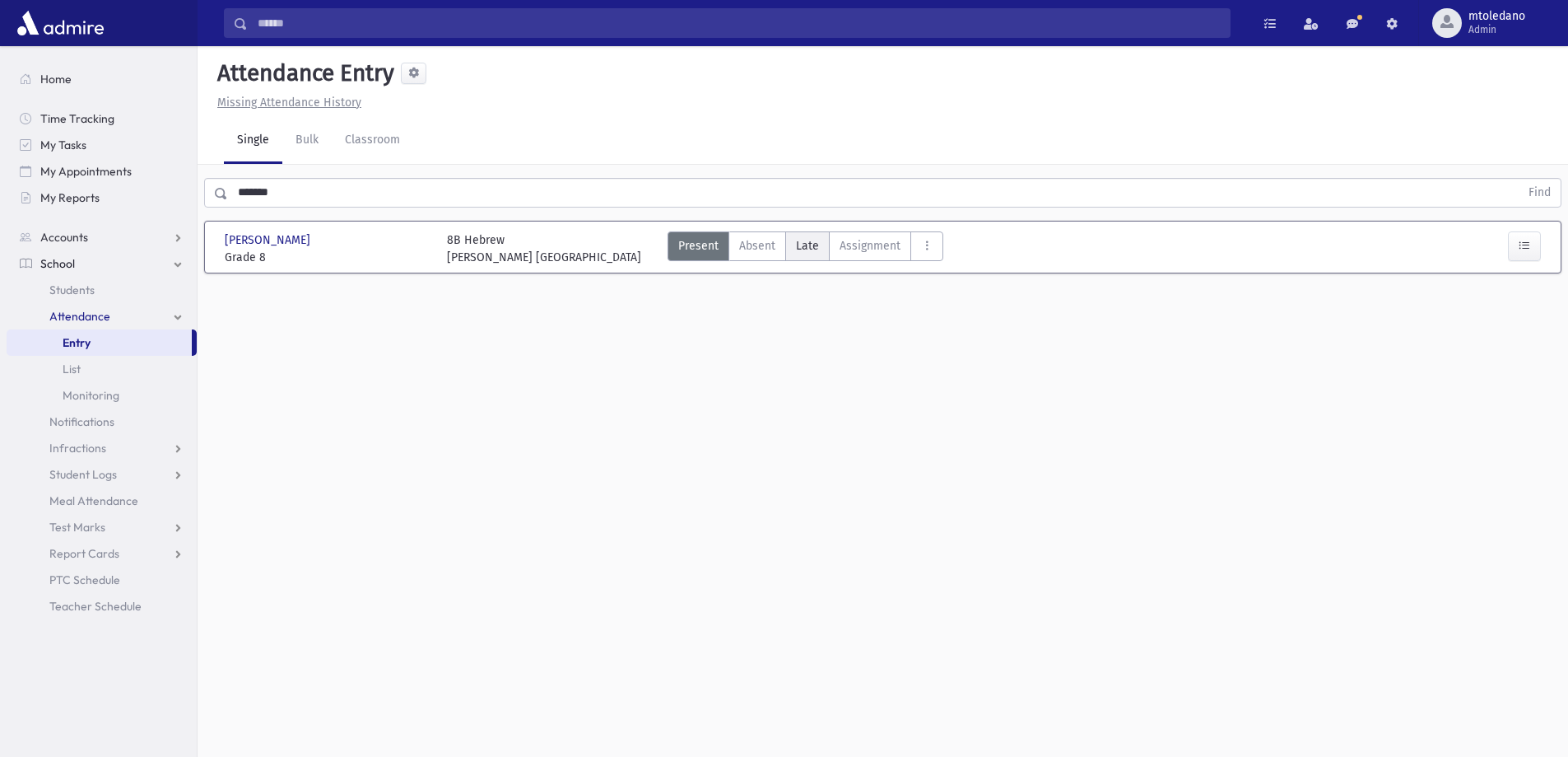
click at [805, 243] on span "Late" at bounding box center [807, 245] width 23 height 18
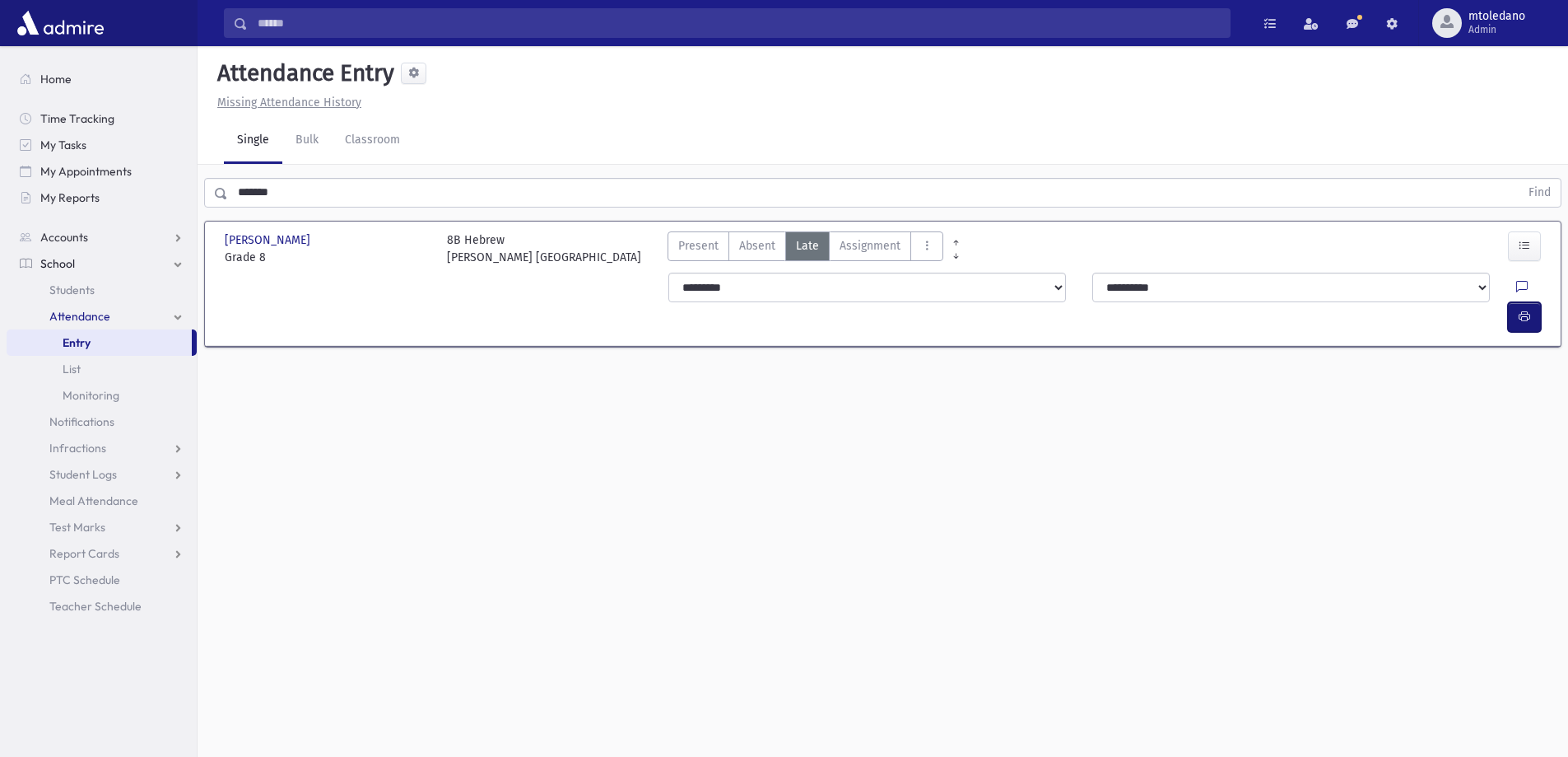
click at [1508, 302] on button "button" at bounding box center [1523, 317] width 33 height 29
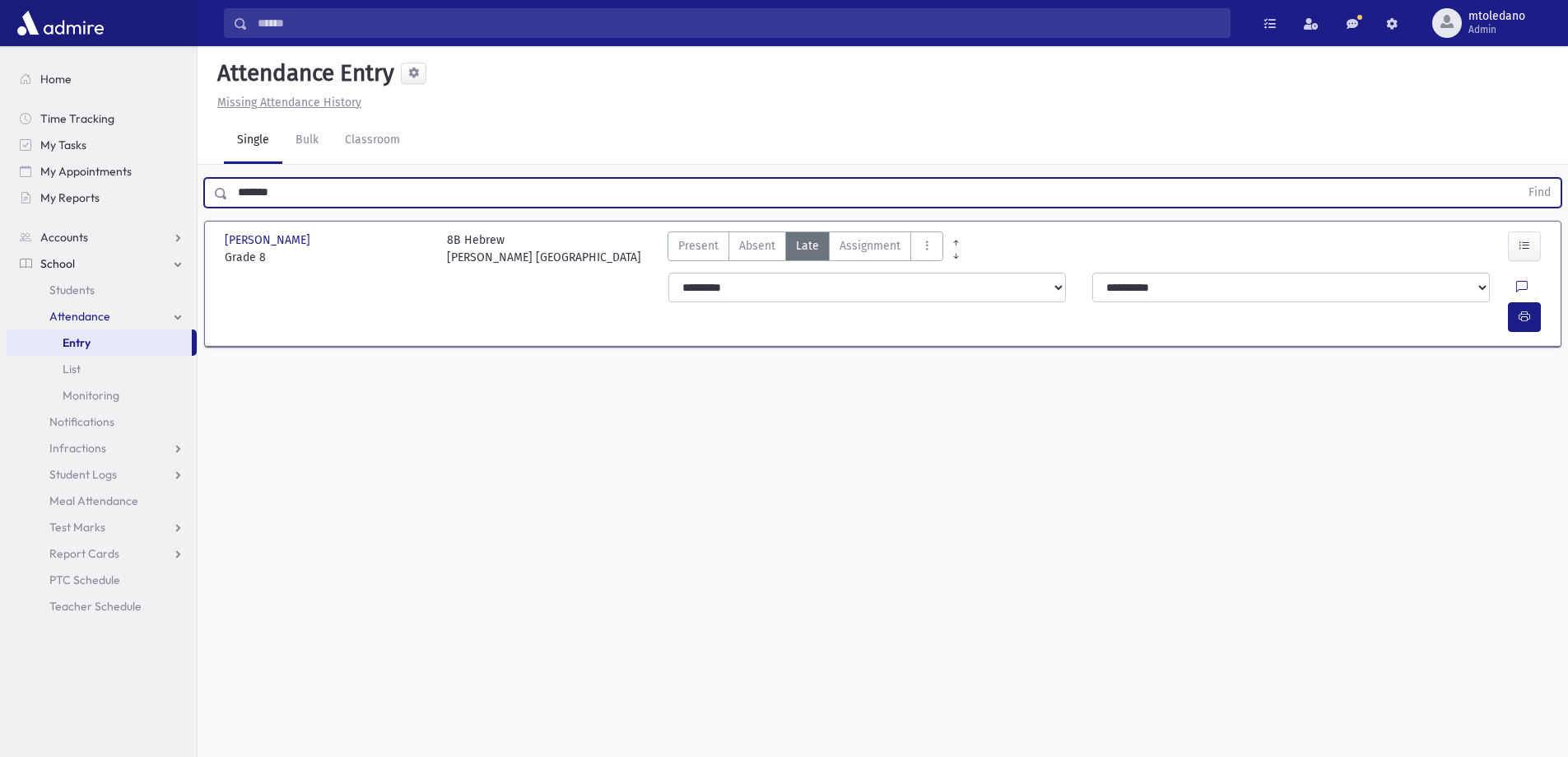
drag, startPoint x: 318, startPoint y: 196, endPoint x: -159, endPoint y: 145, distance: 479.7
click at [0, 145] on html "Search Results All Accounts Students" at bounding box center [784, 378] width 1568 height 757
click at [1518, 179] on button "Find" at bounding box center [1539, 192] width 42 height 28
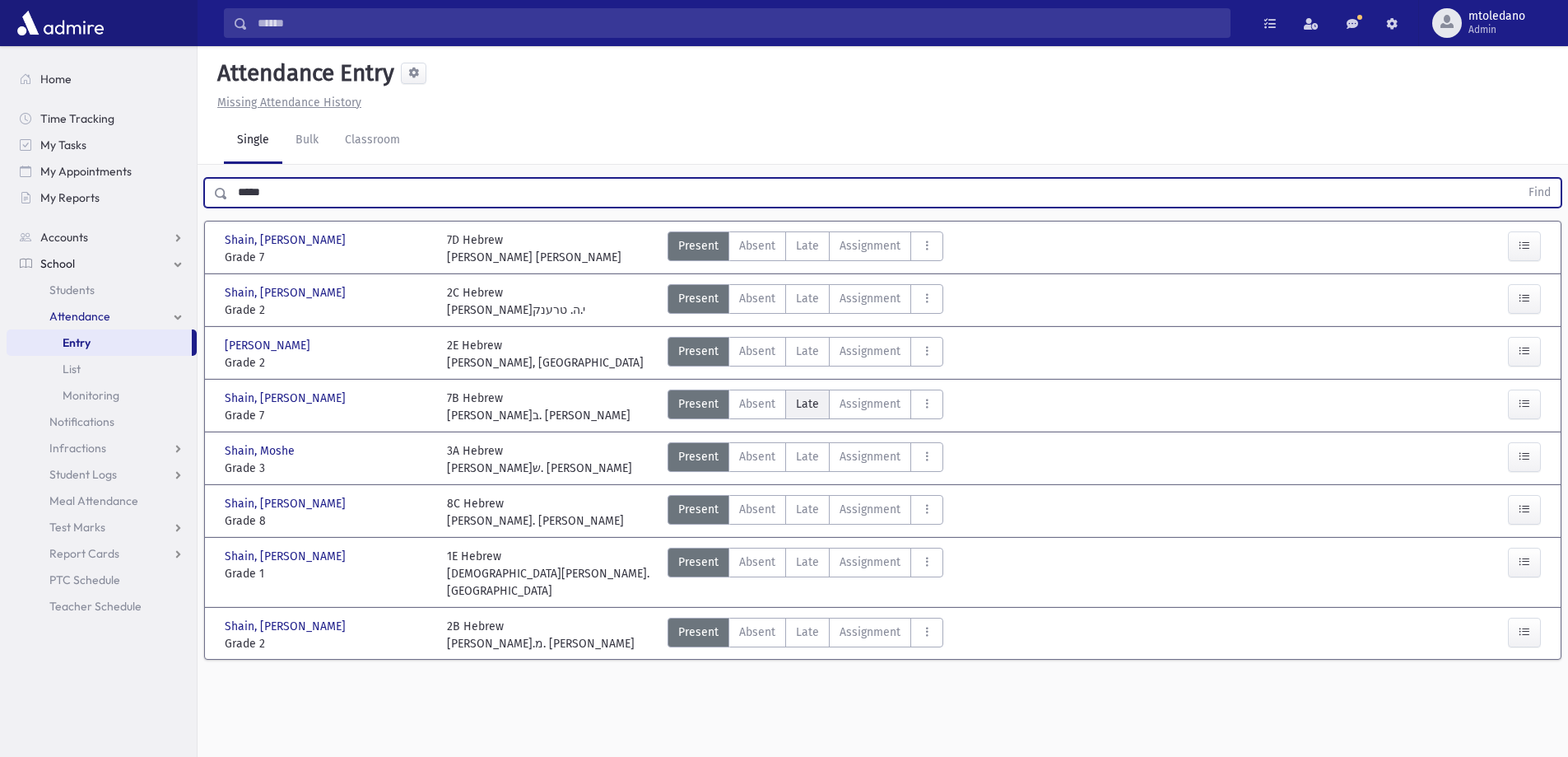
click at [815, 402] on span "Late" at bounding box center [807, 403] width 23 height 18
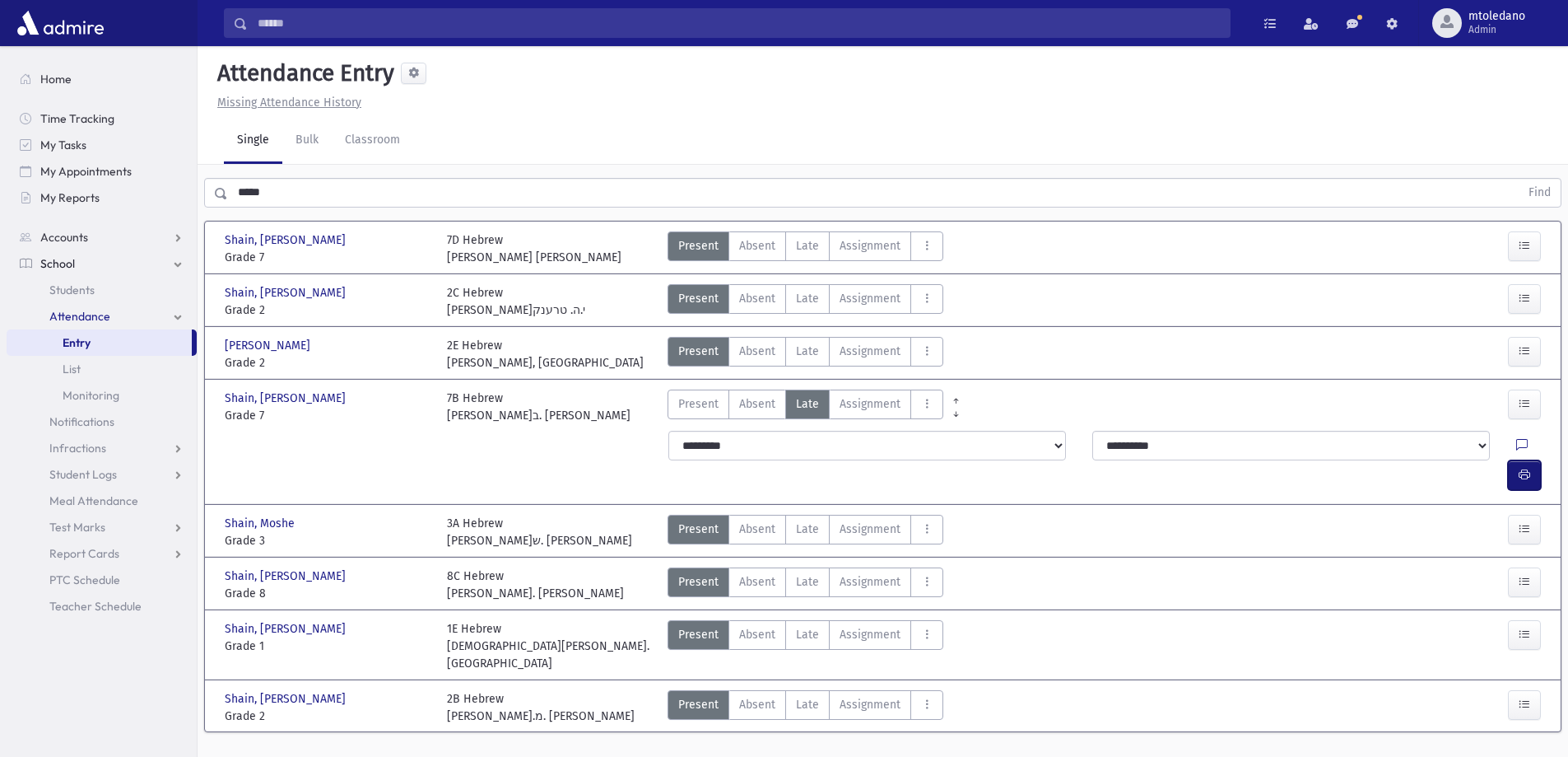
click at [1516, 460] on button "button" at bounding box center [1523, 475] width 33 height 29
drag, startPoint x: 290, startPoint y: 199, endPoint x: -47, endPoint y: 192, distance: 337.1
click at [0, 192] on html "Search Results All Accounts Students" at bounding box center [784, 378] width 1568 height 757
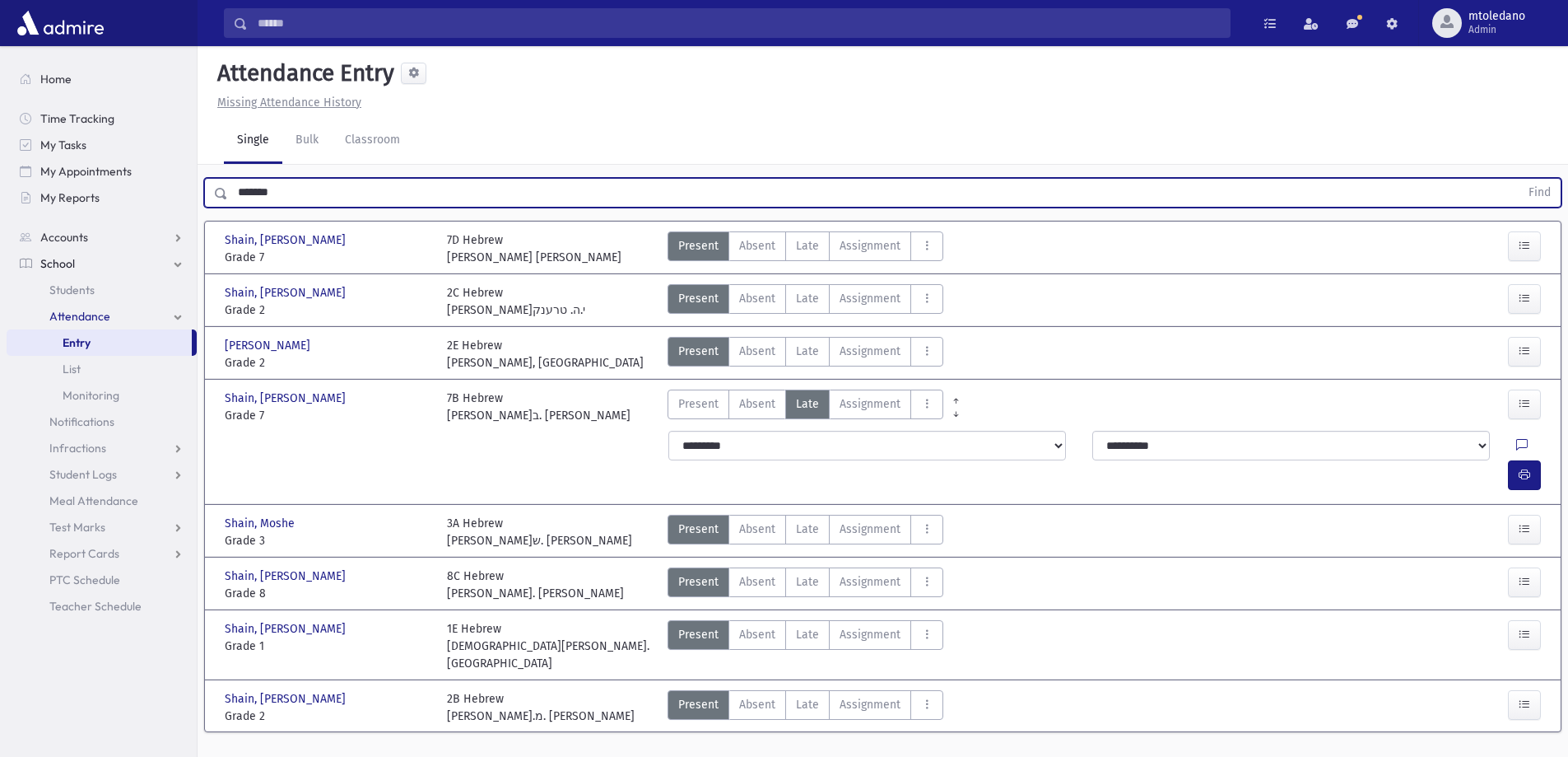
type input "*******"
click at [1518, 179] on button "Find" at bounding box center [1539, 192] width 42 height 28
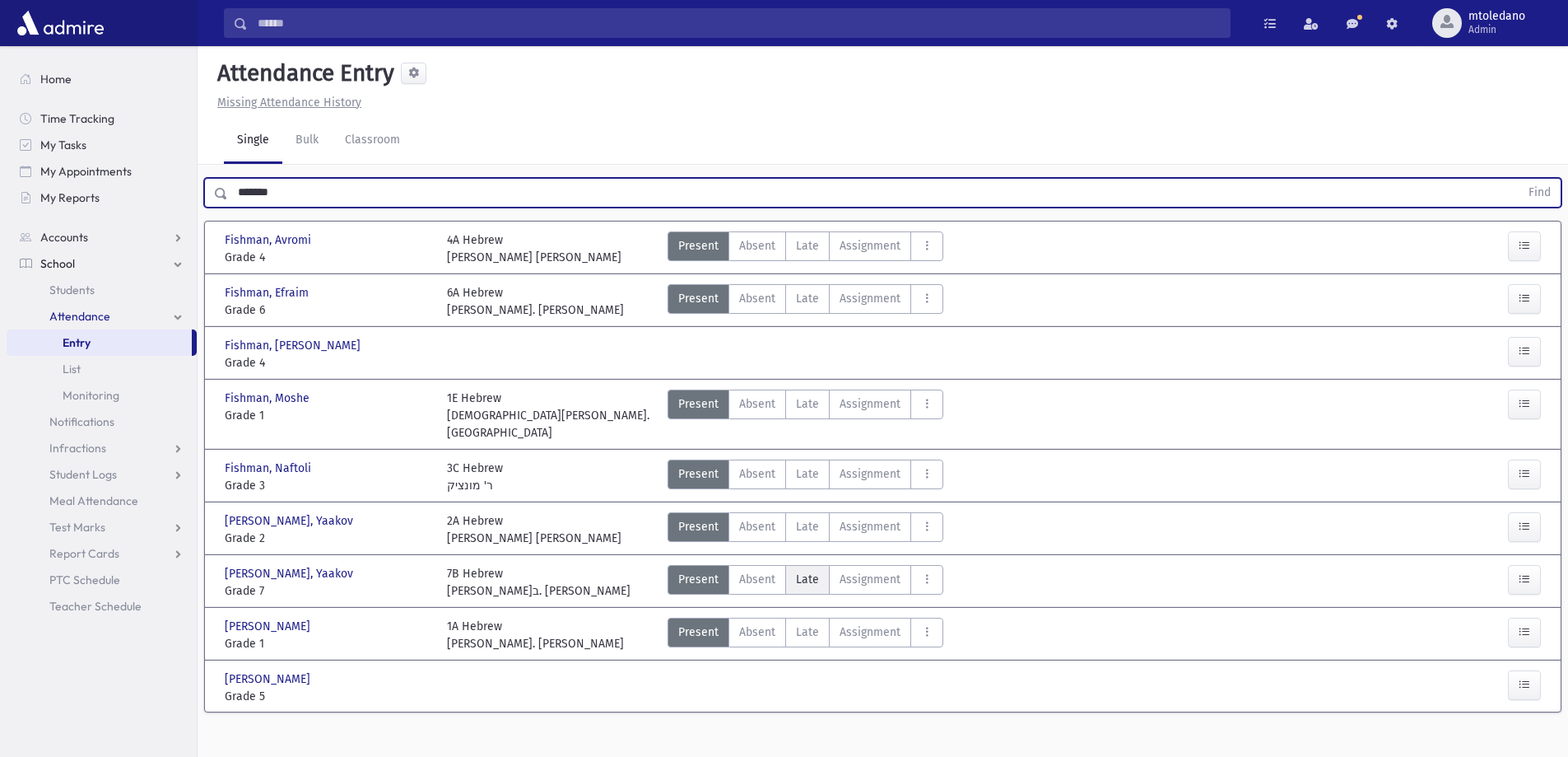
click at [805, 570] on span "Late" at bounding box center [807, 579] width 23 height 18
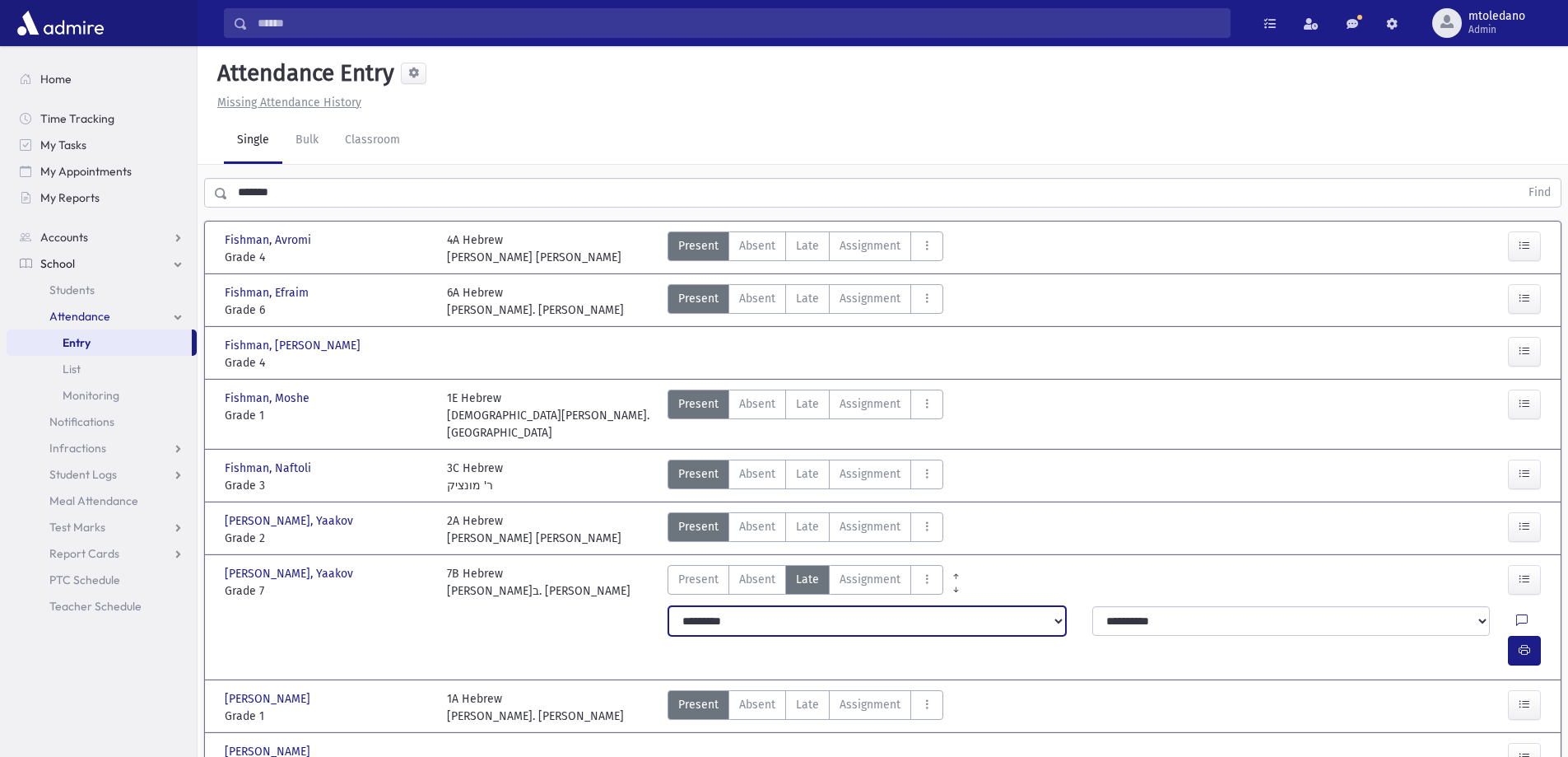
click at [886, 606] on select "**********" at bounding box center [867, 620] width 397 height 29
select select "*******"
click at [669, 606] on select "**********" at bounding box center [867, 620] width 397 height 29
click at [1521, 636] on button "button" at bounding box center [1523, 650] width 33 height 29
